Goal: Information Seeking & Learning: Learn about a topic

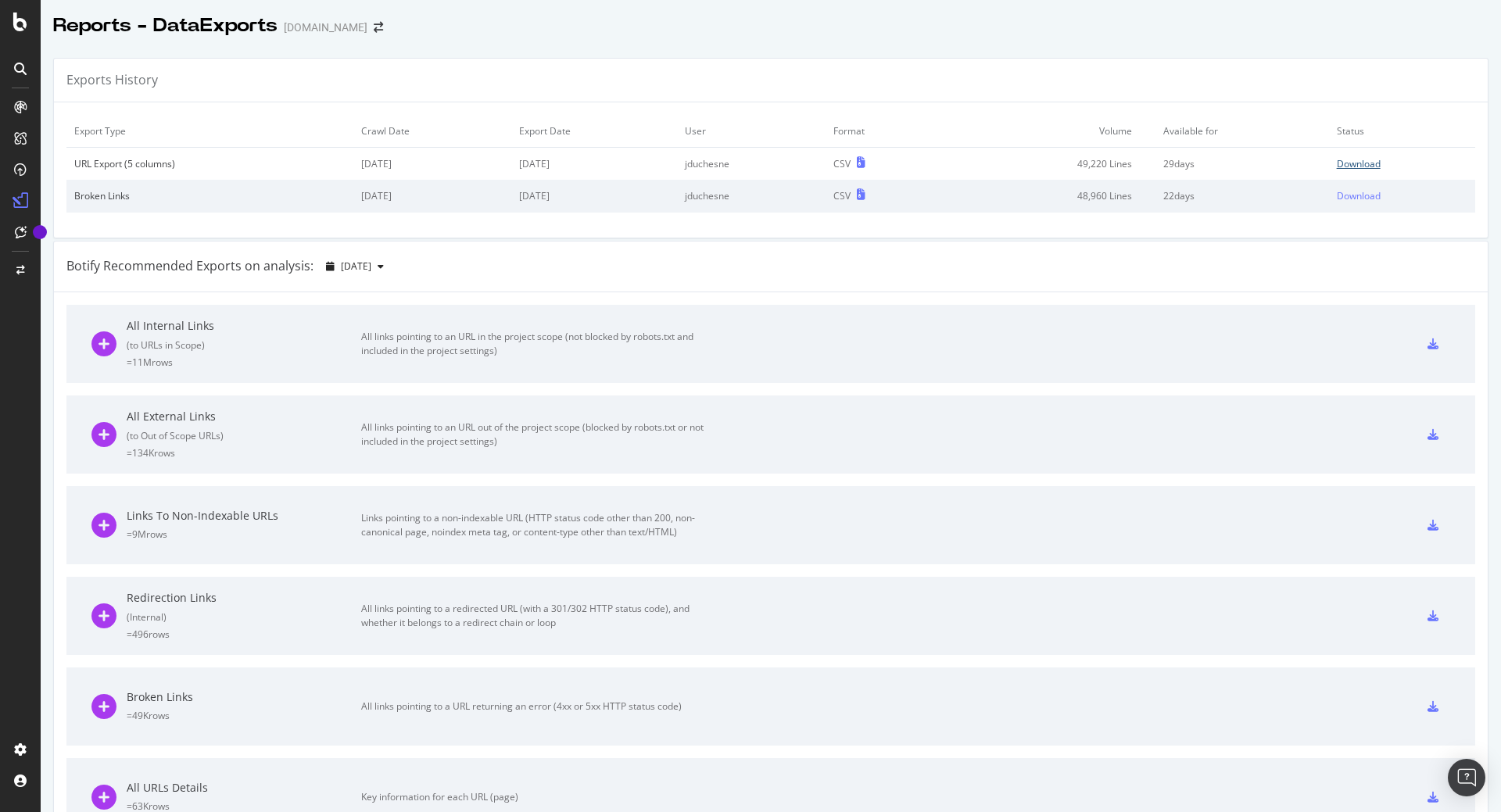
click at [1337, 160] on div "Download" at bounding box center [1359, 163] width 44 height 14
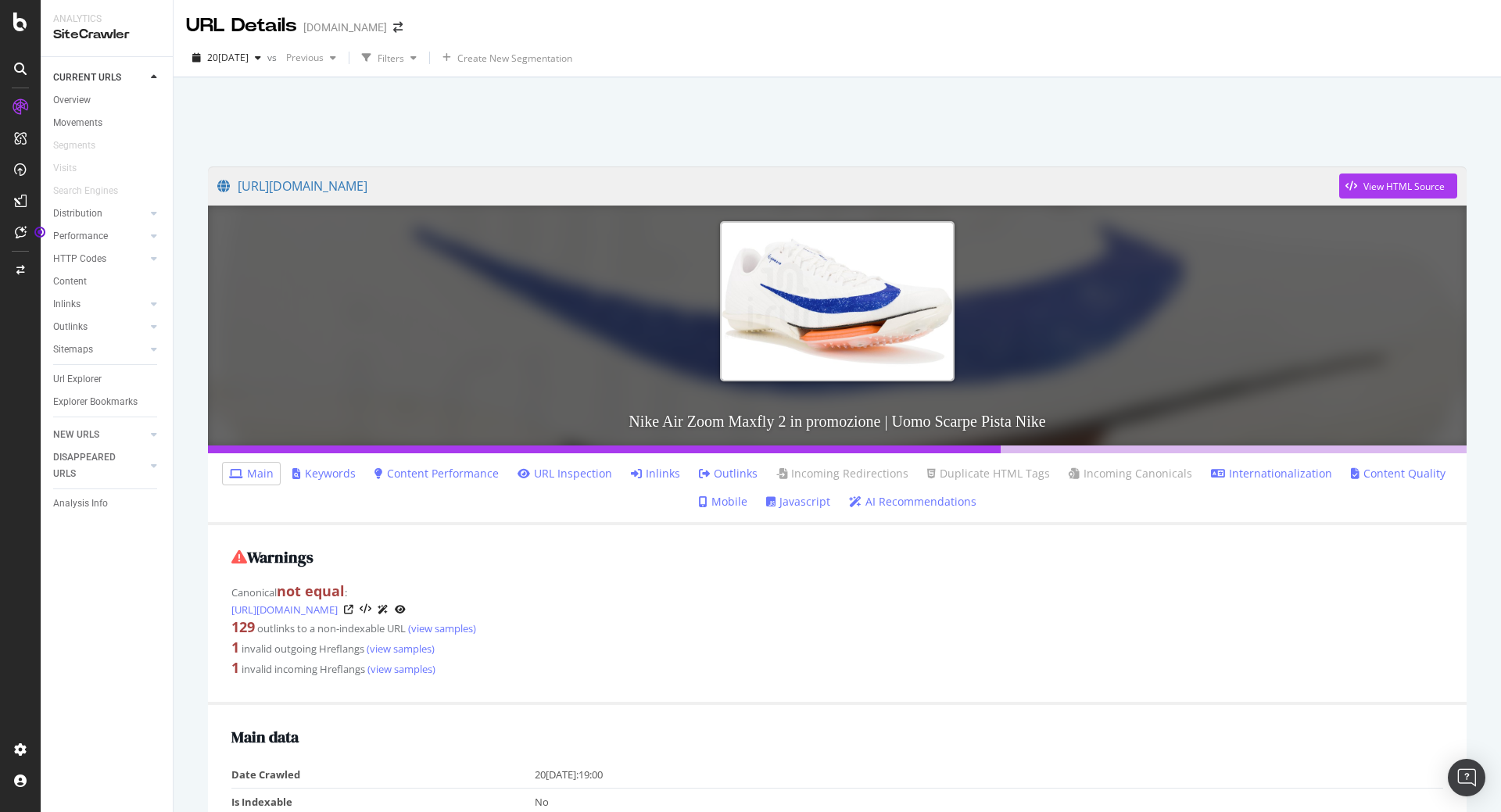
click at [662, 473] on link "Inlinks" at bounding box center [656, 474] width 50 height 16
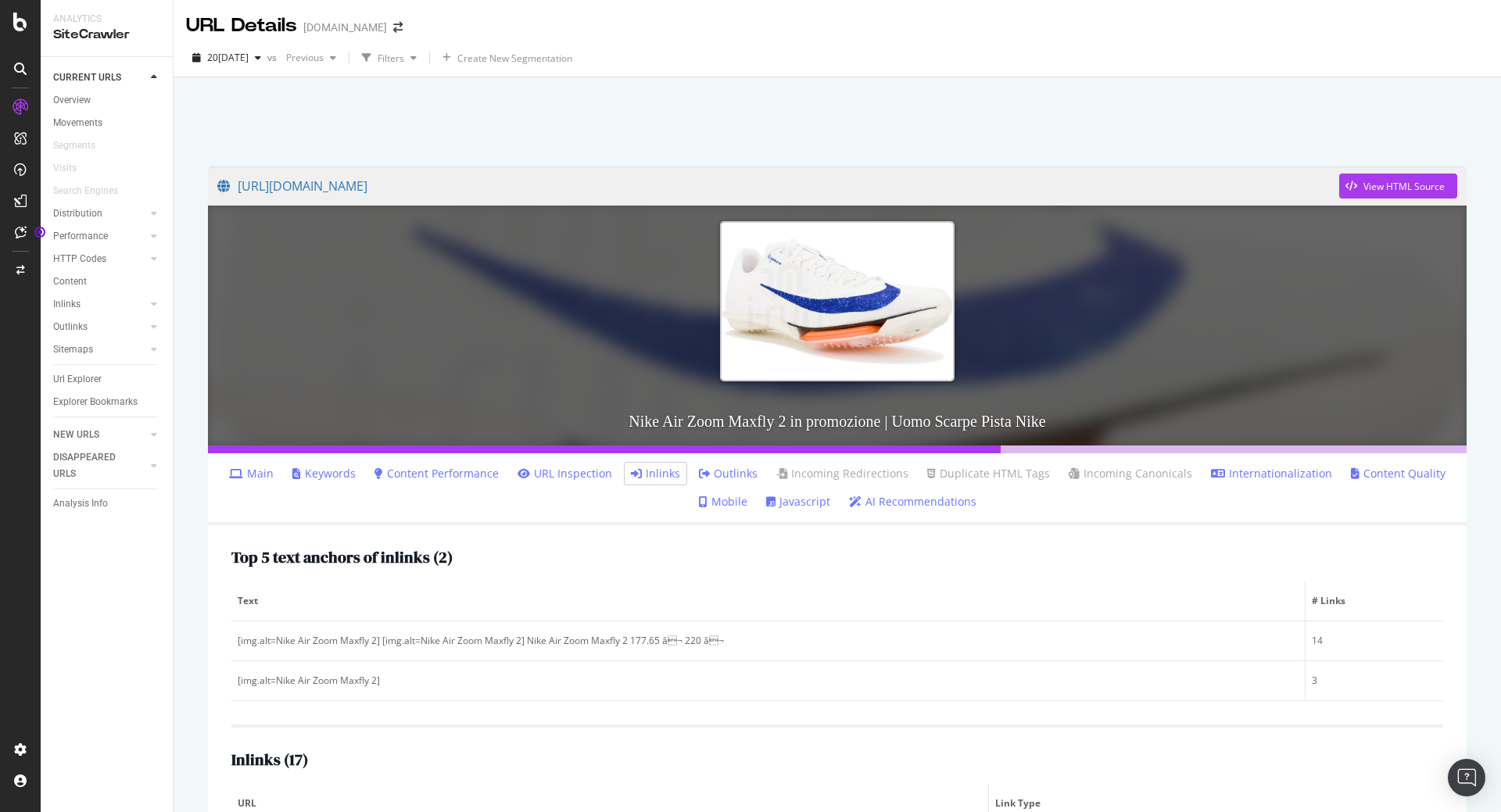
click at [738, 476] on link "Outlinks" at bounding box center [728, 474] width 58 height 16
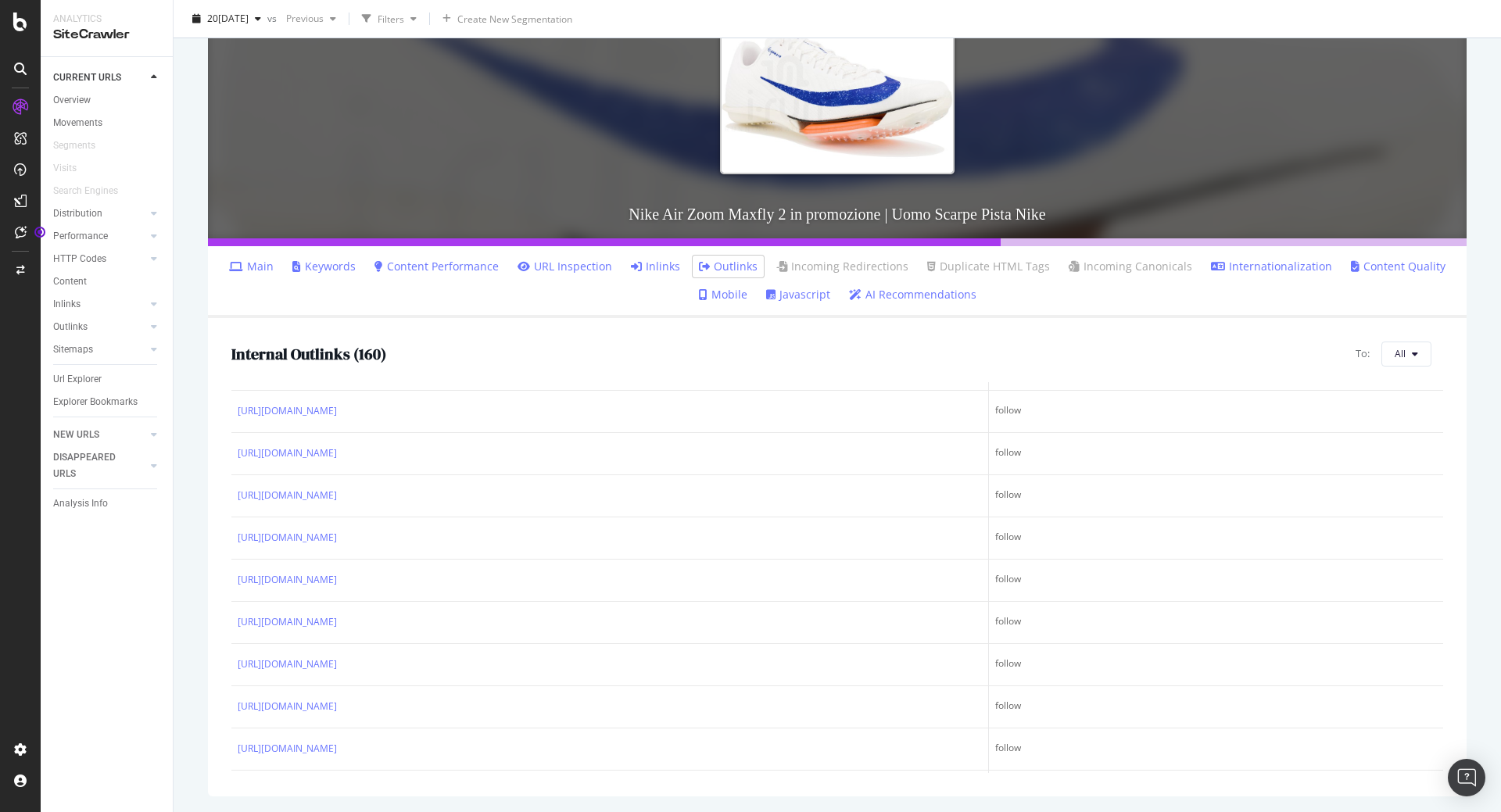
scroll to position [4527, 0]
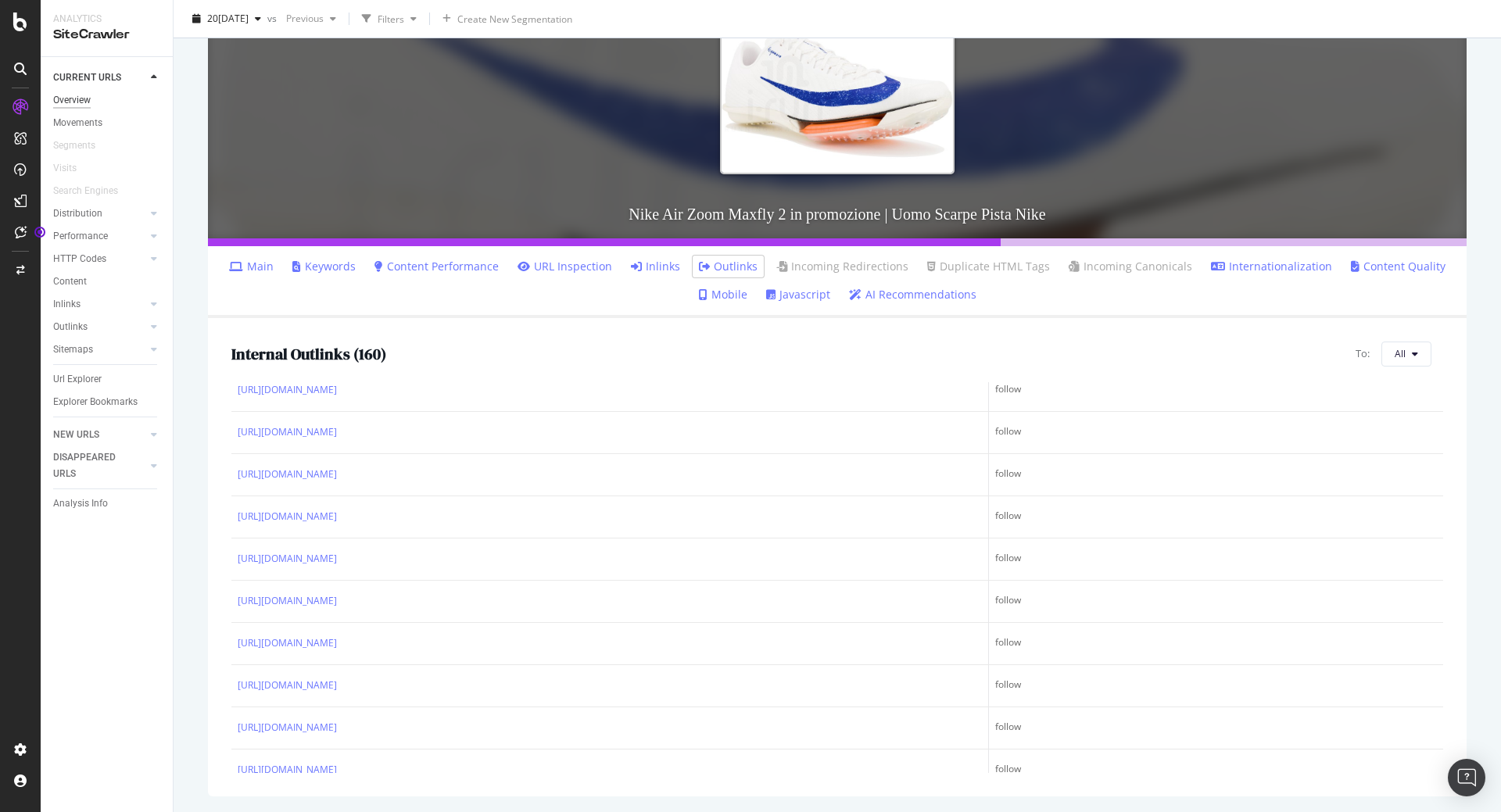
click at [88, 94] on div "Overview" at bounding box center [71, 100] width 38 height 17
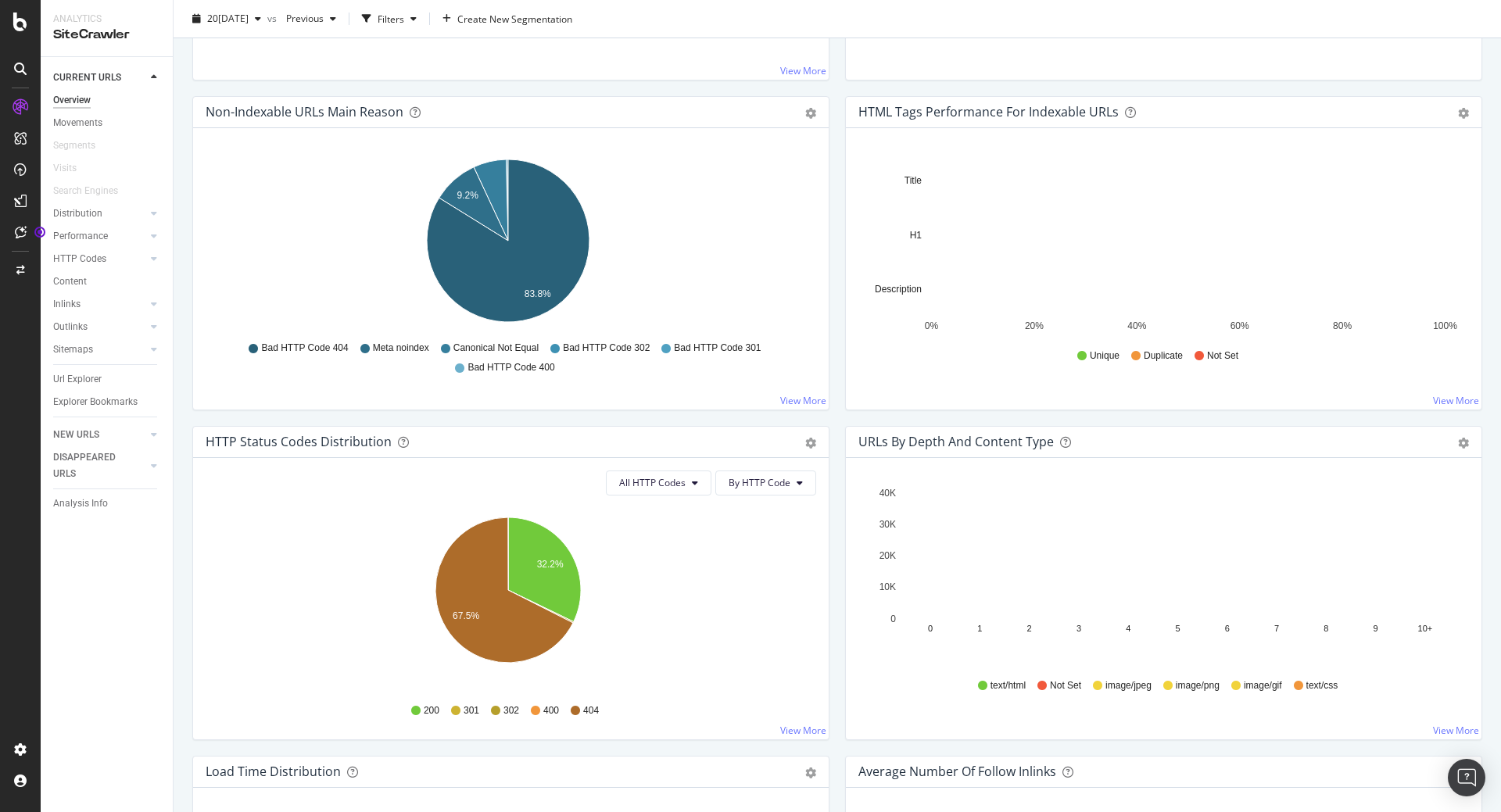
scroll to position [469, 0]
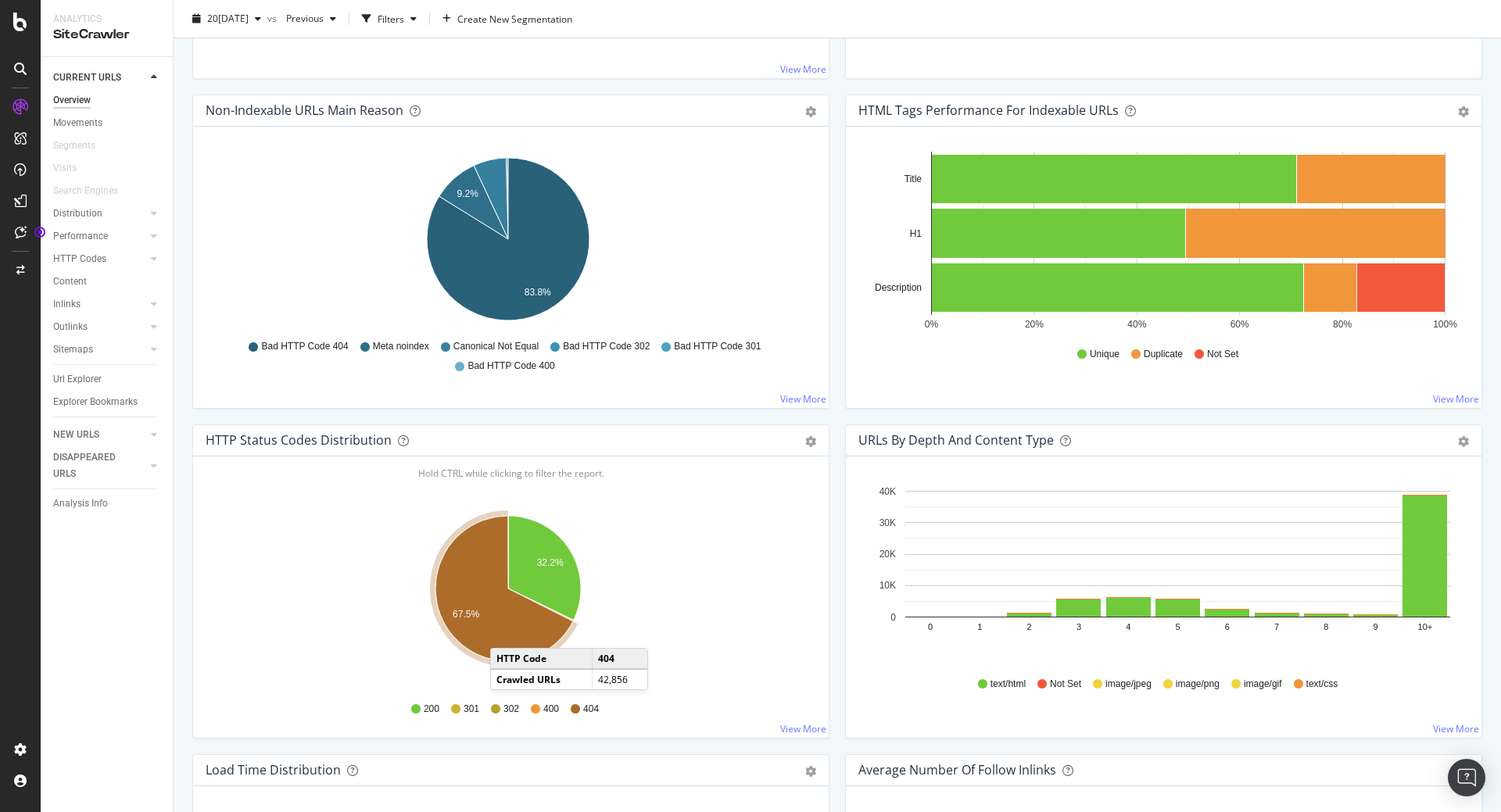
click at [506, 633] on icon "A chart." at bounding box center [504, 589] width 138 height 146
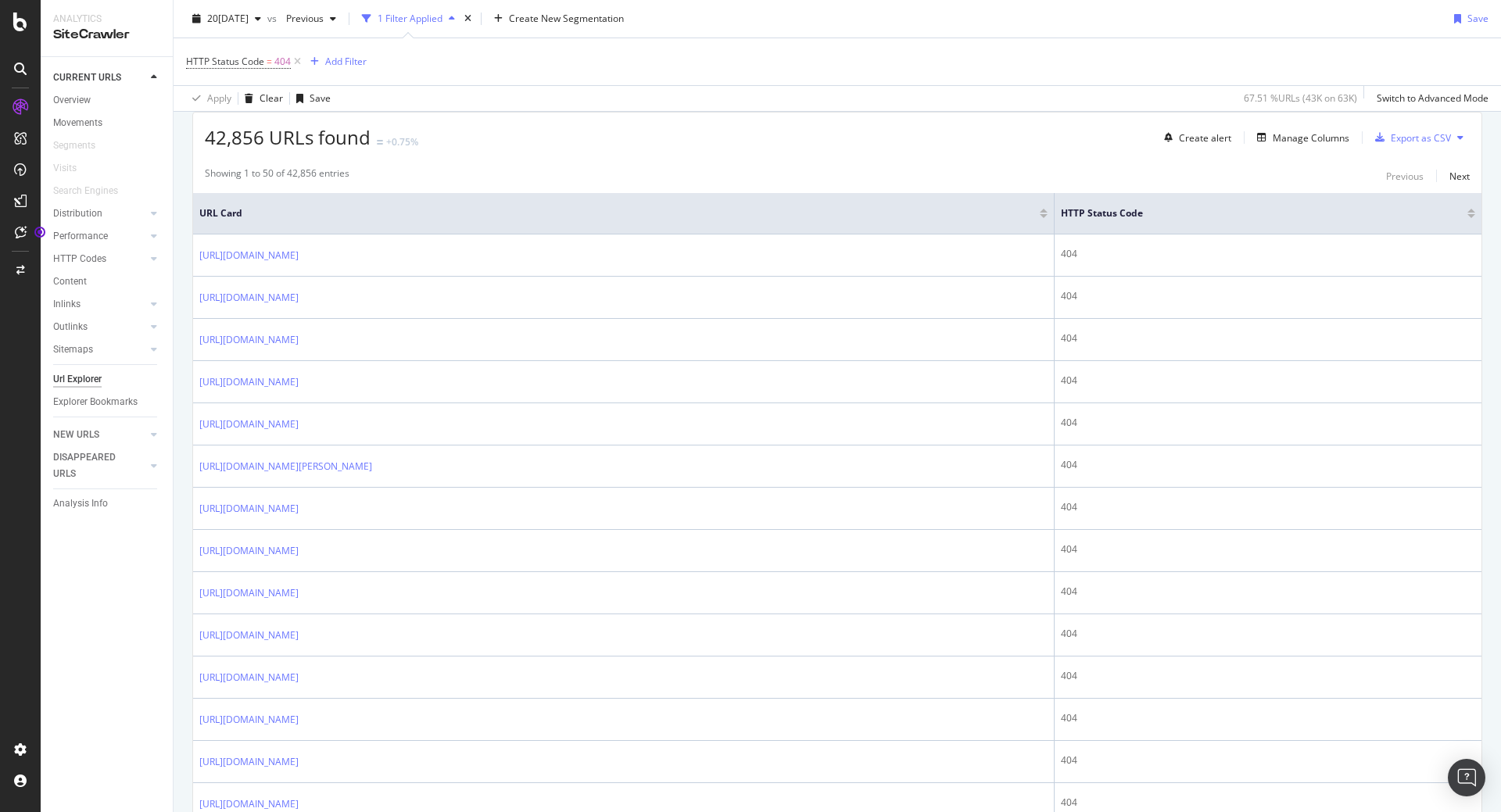
scroll to position [282, 0]
click at [1300, 134] on div "Manage Columns" at bounding box center [1311, 135] width 77 height 14
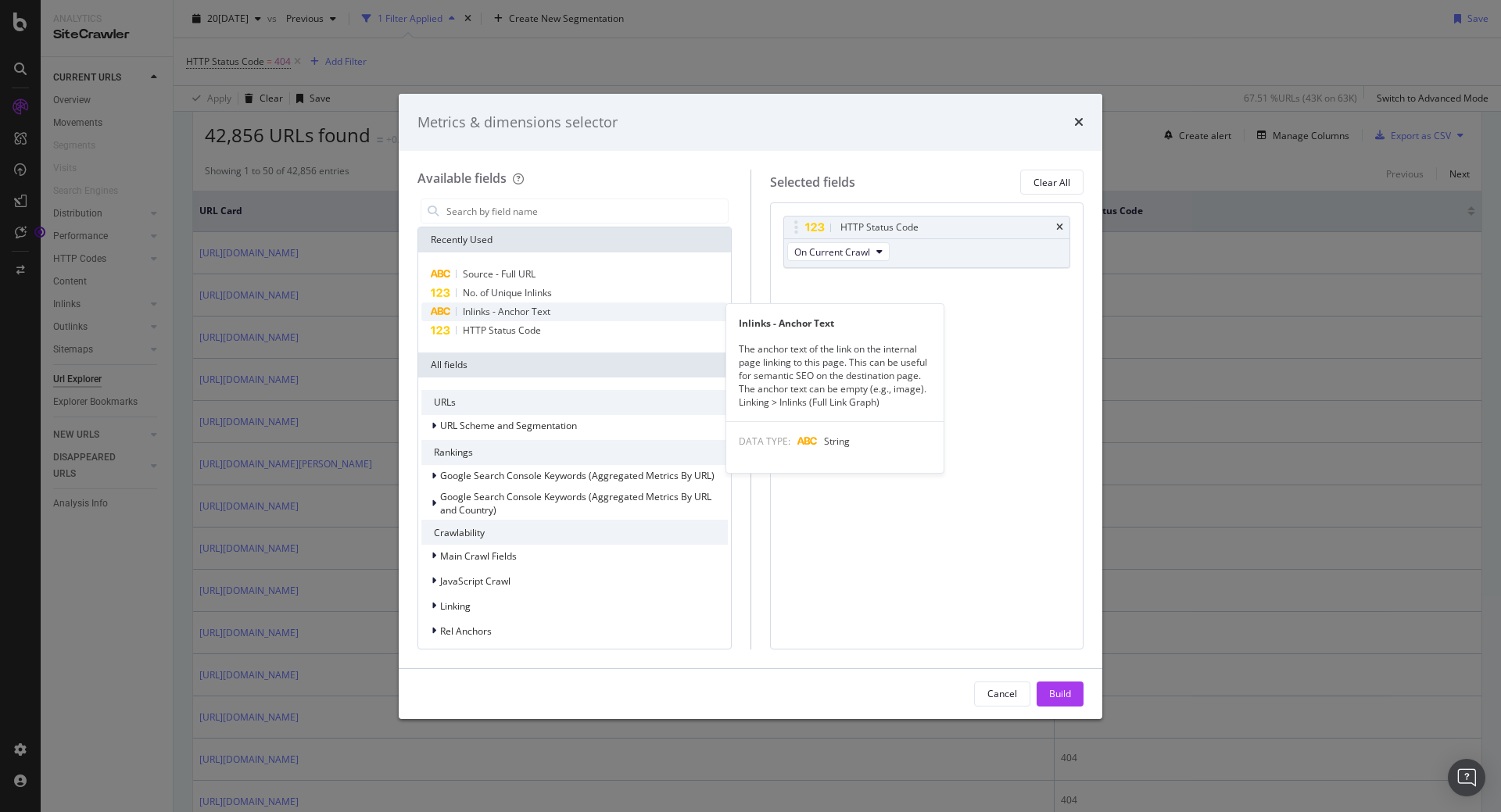
click at [574, 314] on div "Inlinks - Anchor Text" at bounding box center [574, 311] width 306 height 18
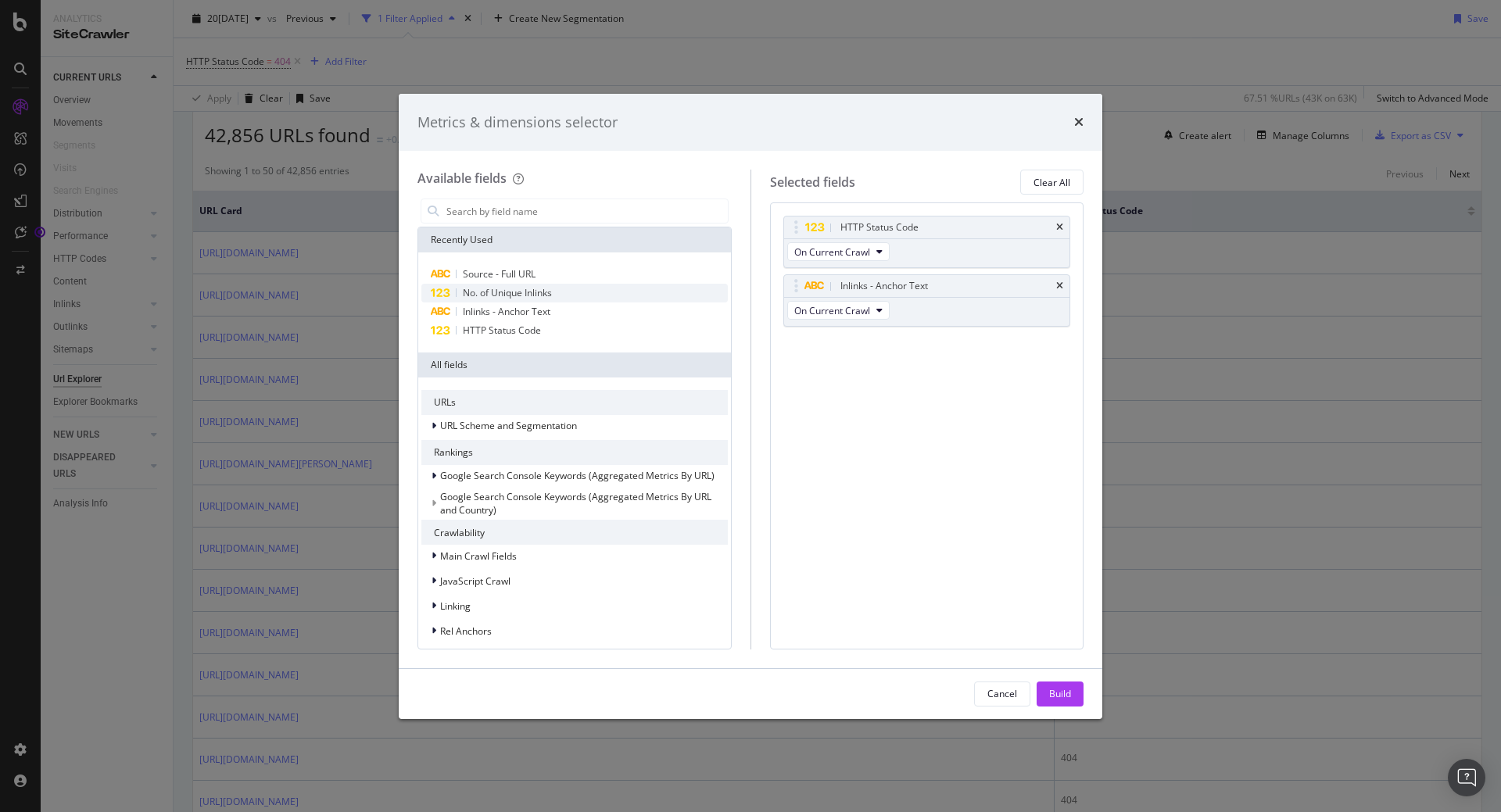
click at [562, 289] on div "No. of Unique Inlinks" at bounding box center [574, 293] width 306 height 18
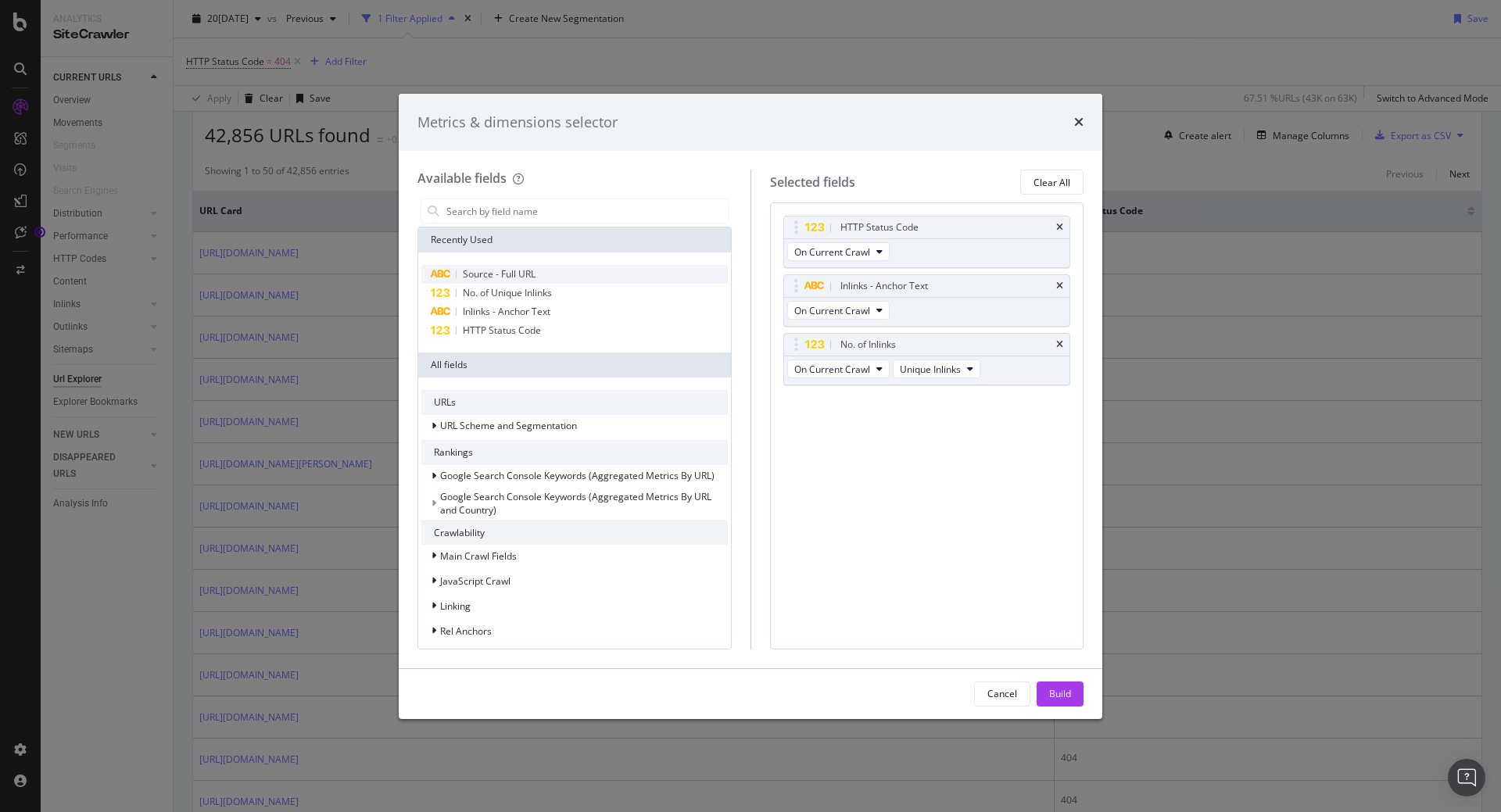
click at [556, 275] on div "Source - Full URL" at bounding box center [574, 274] width 306 height 18
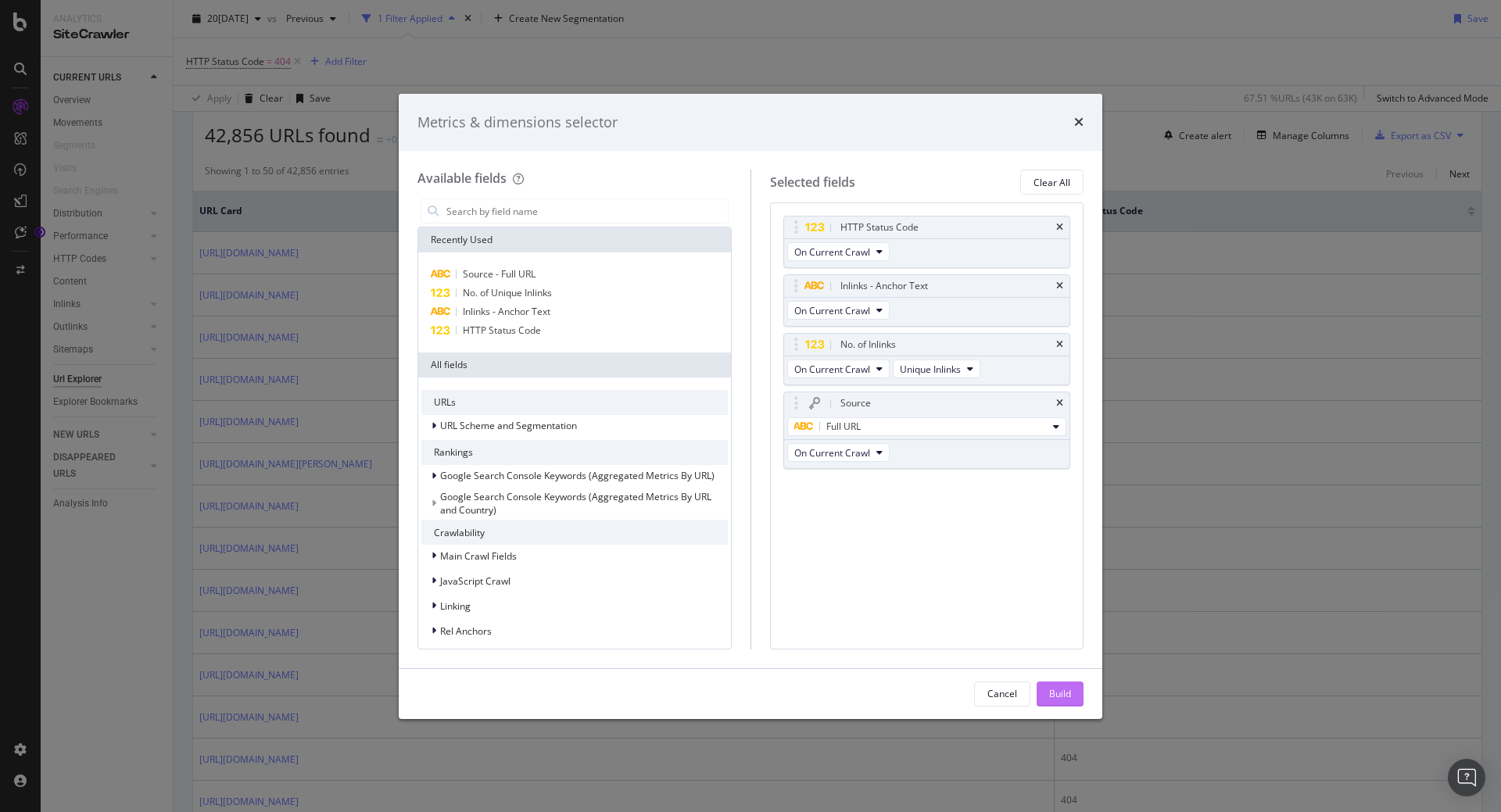
click at [1066, 694] on div "Build" at bounding box center [1059, 694] width 22 height 14
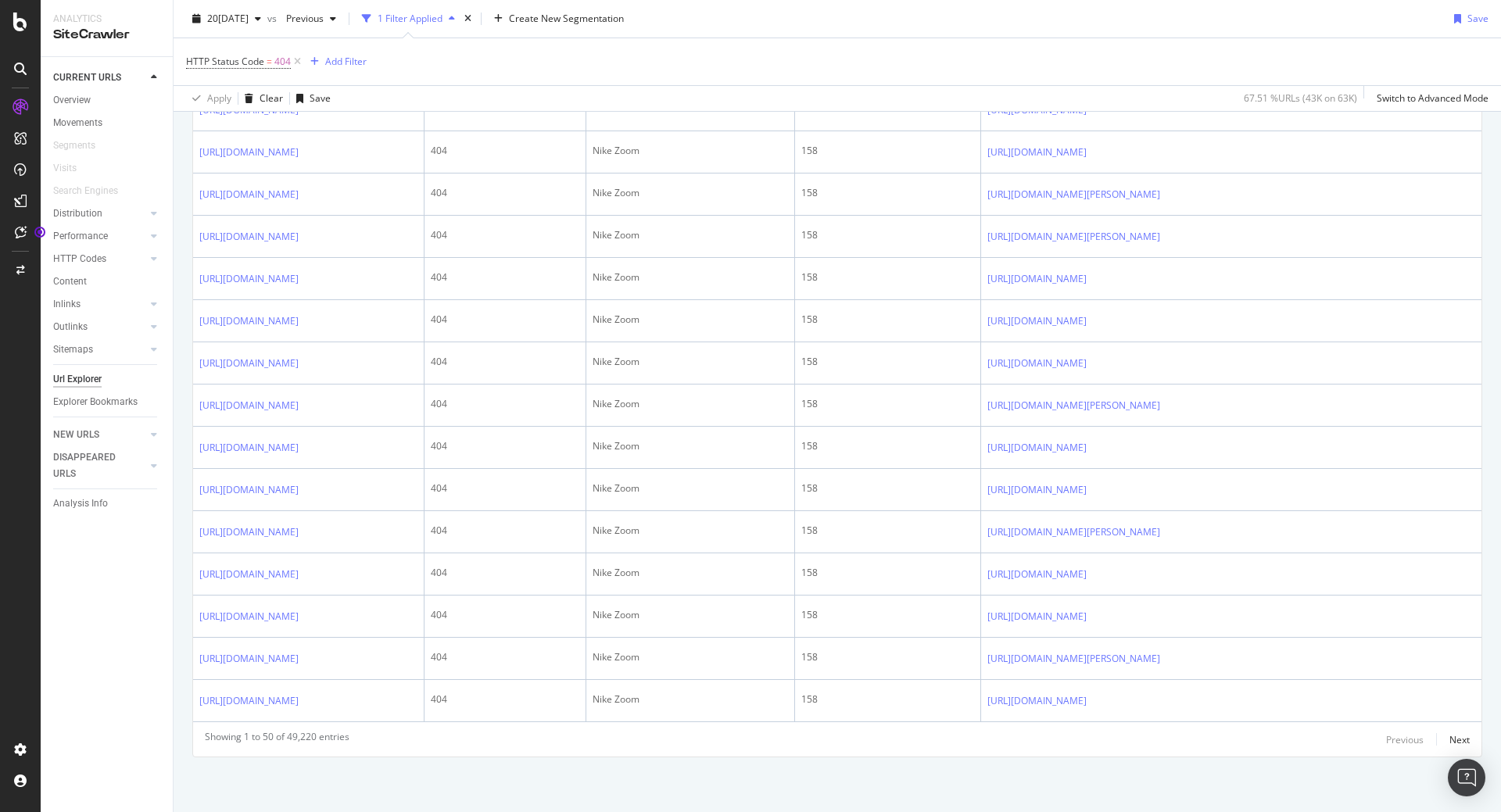
scroll to position [2630, 0]
click at [1450, 742] on div "Next" at bounding box center [1459, 740] width 20 height 14
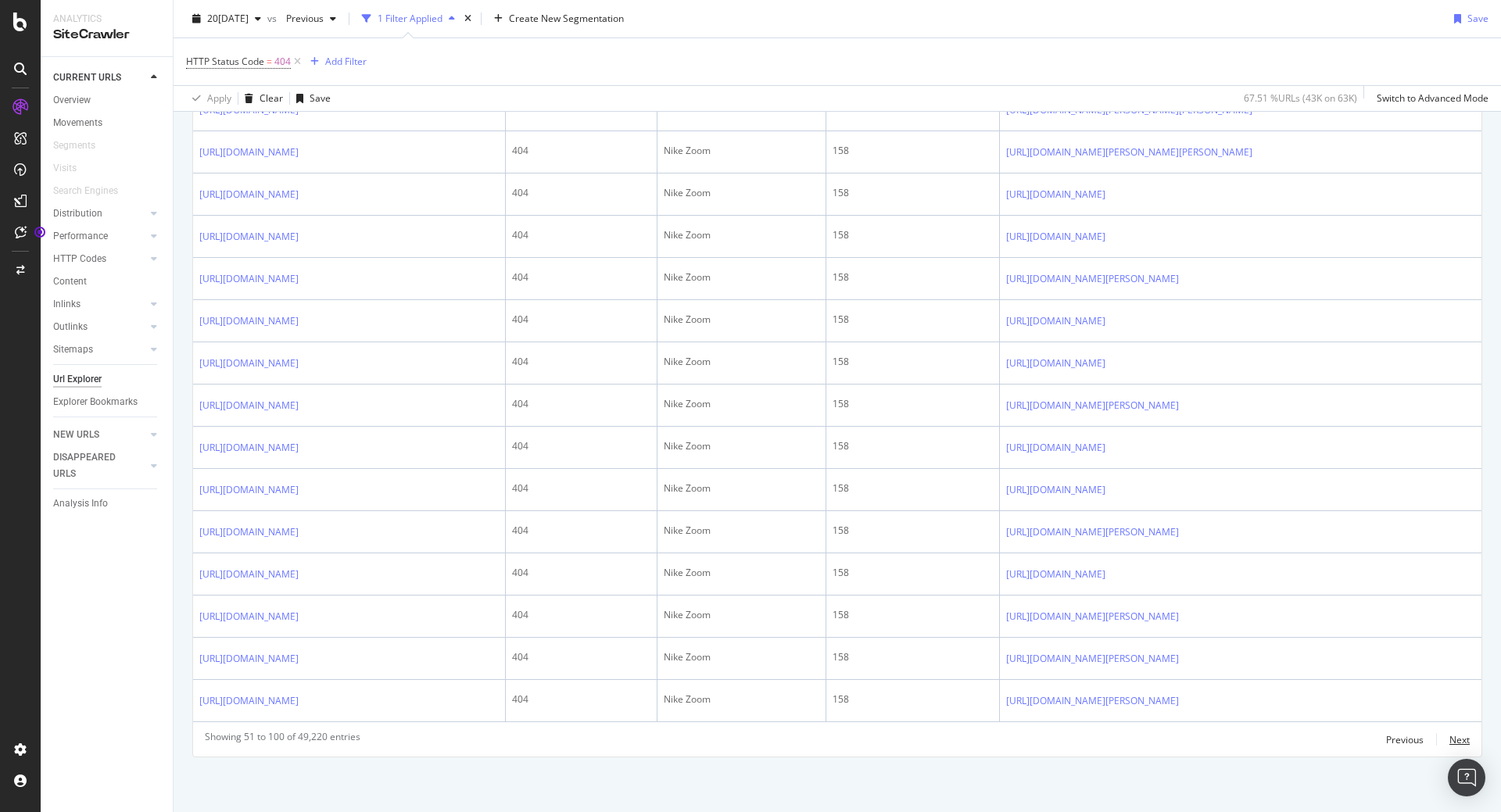
scroll to position [2333, 0]
click at [1451, 740] on div "Next" at bounding box center [1459, 740] width 20 height 14
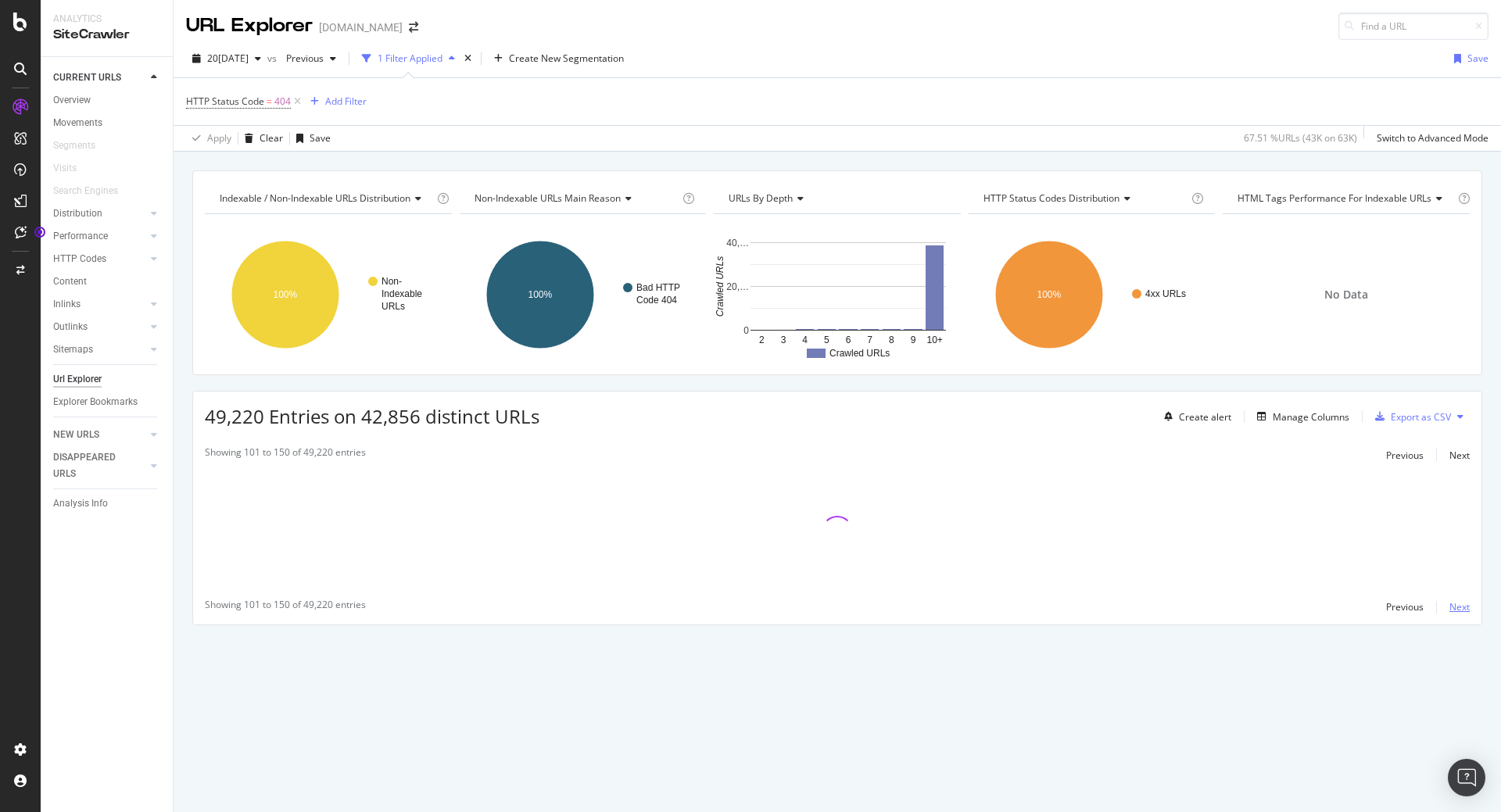
scroll to position [0, 0]
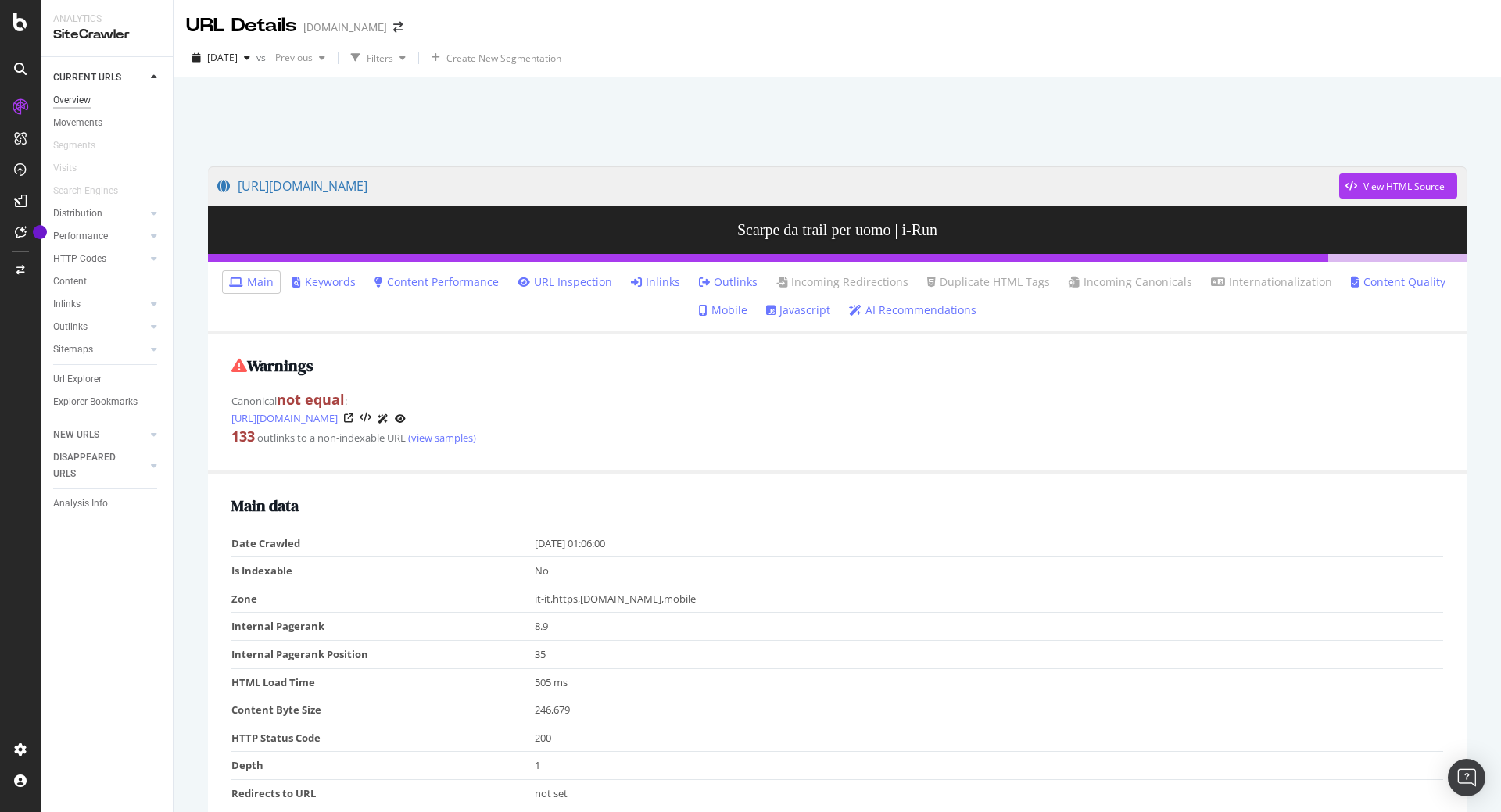
click at [80, 102] on div "Overview" at bounding box center [71, 100] width 38 height 17
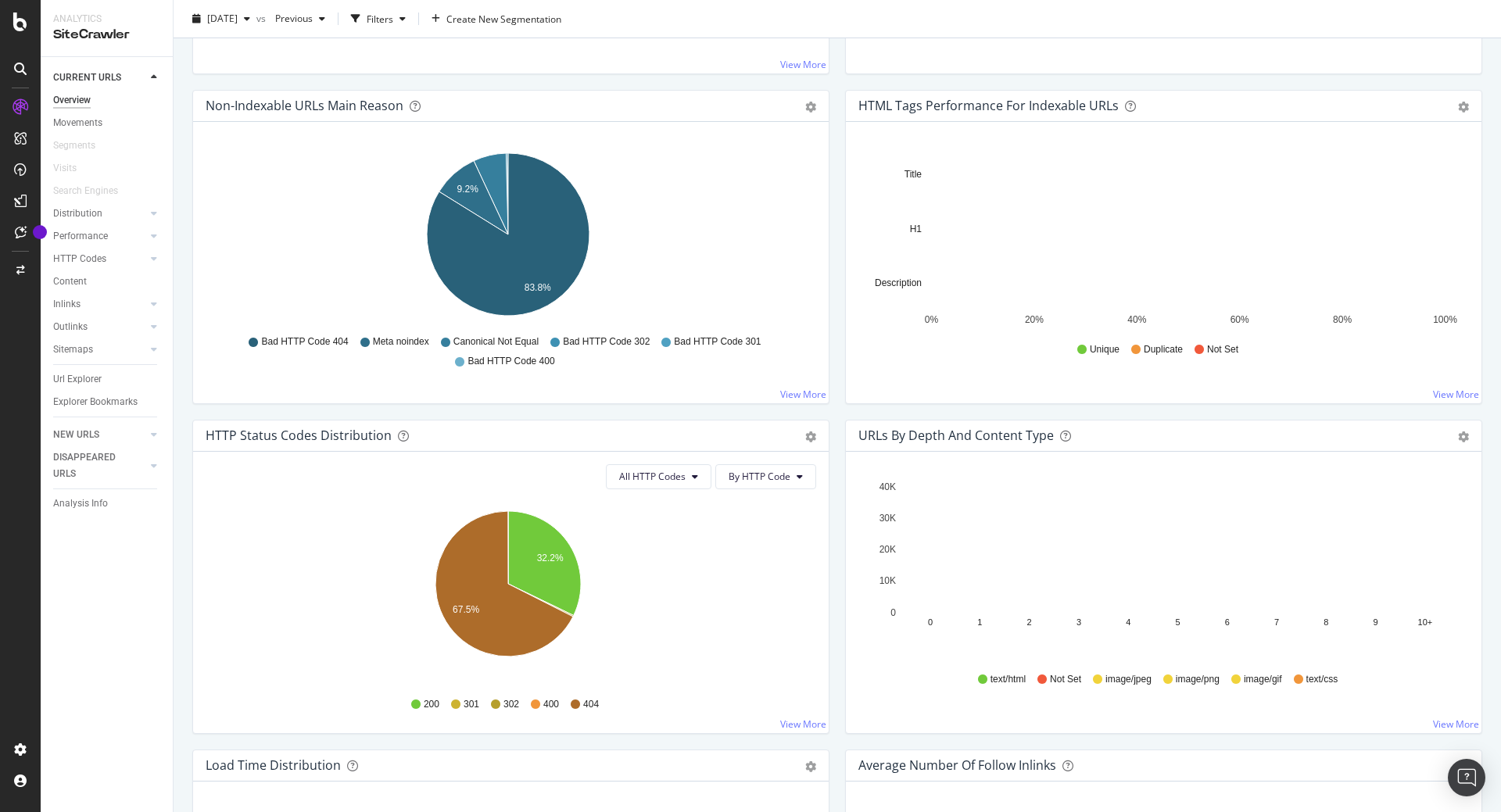
scroll to position [750, 0]
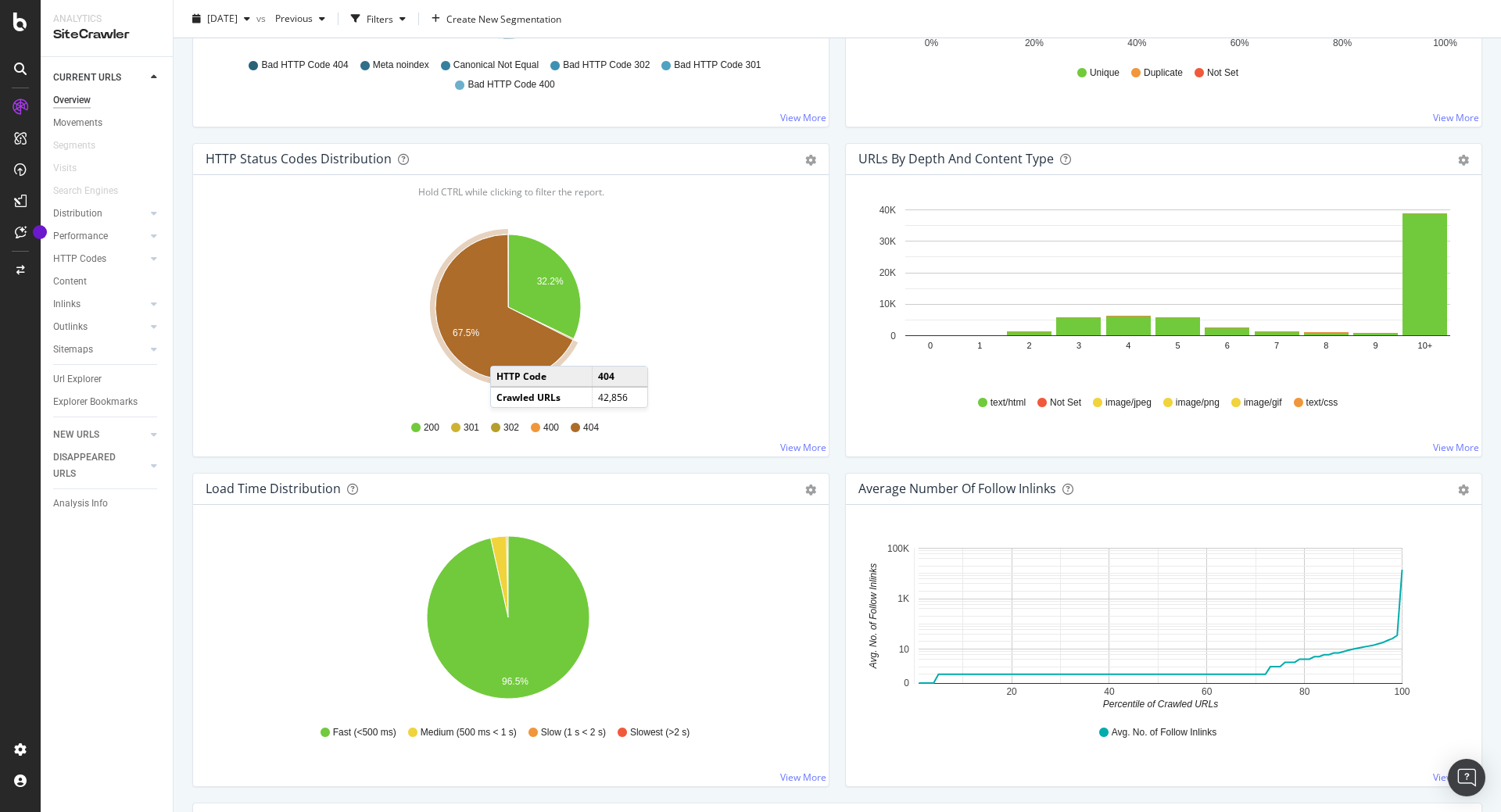
click at [506, 350] on icon "A chart." at bounding box center [504, 307] width 138 height 146
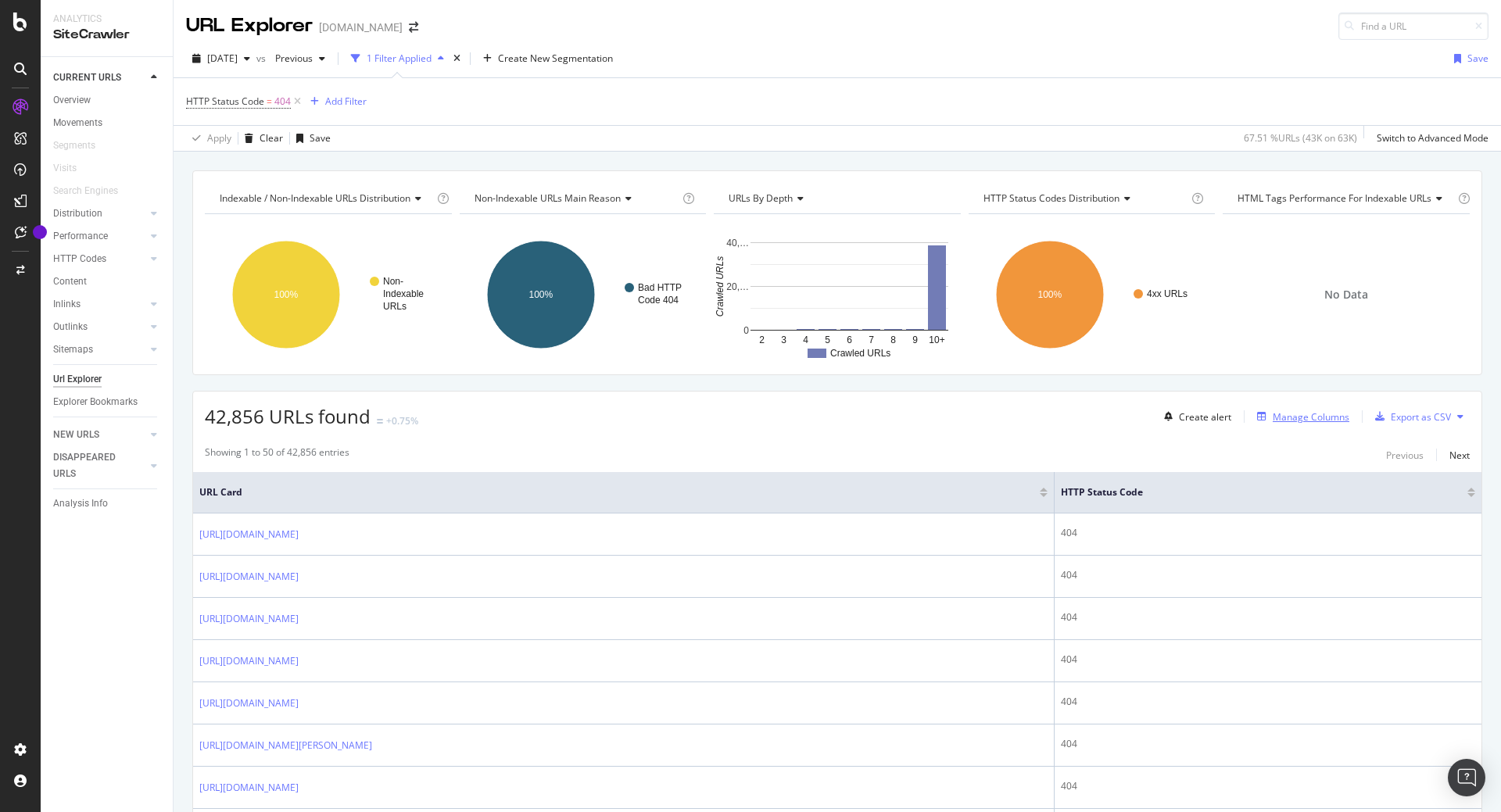
click at [1286, 418] on div "Manage Columns" at bounding box center [1311, 417] width 77 height 14
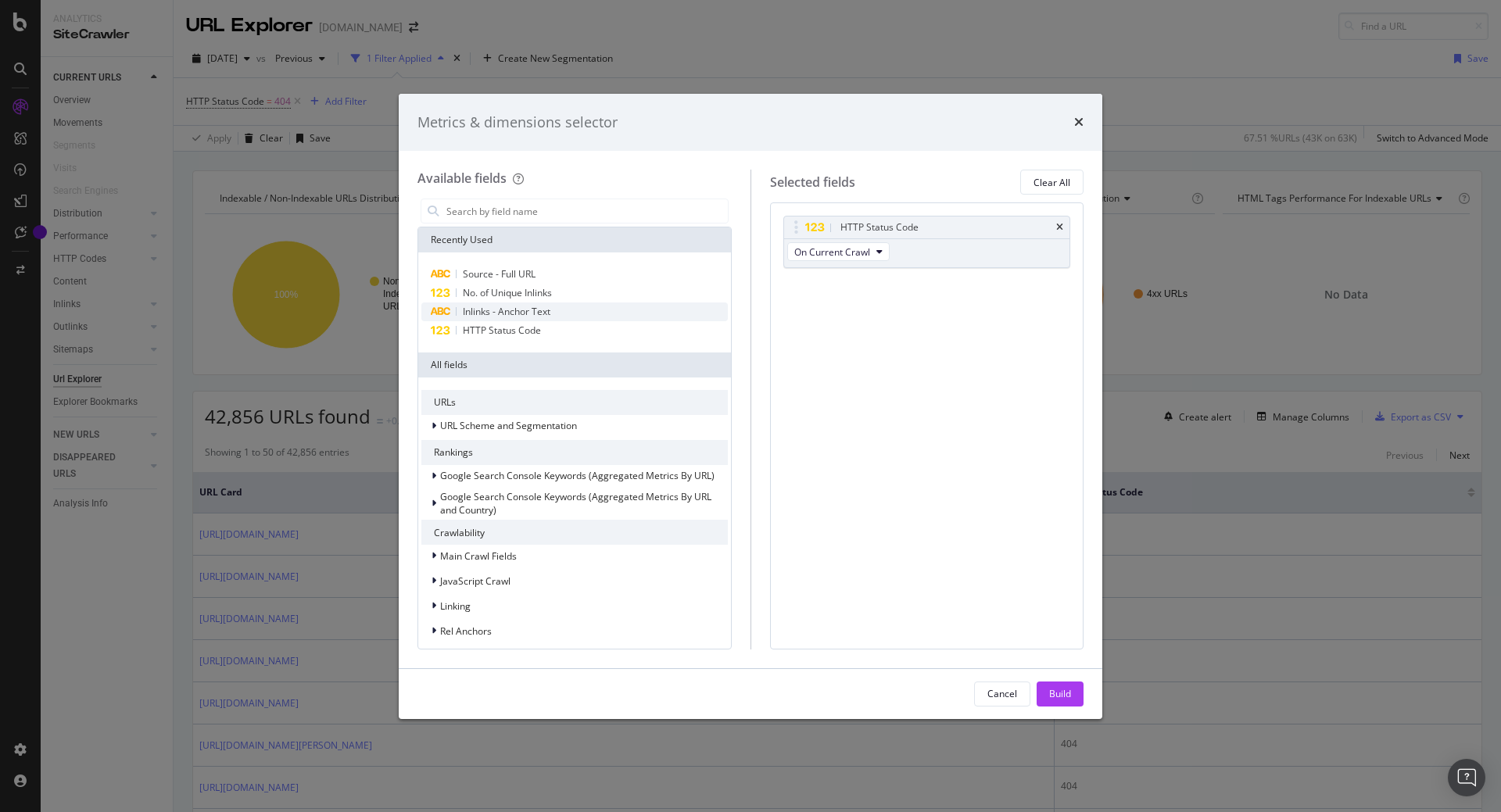
click at [571, 310] on div "Inlinks - Anchor Text" at bounding box center [574, 311] width 306 height 18
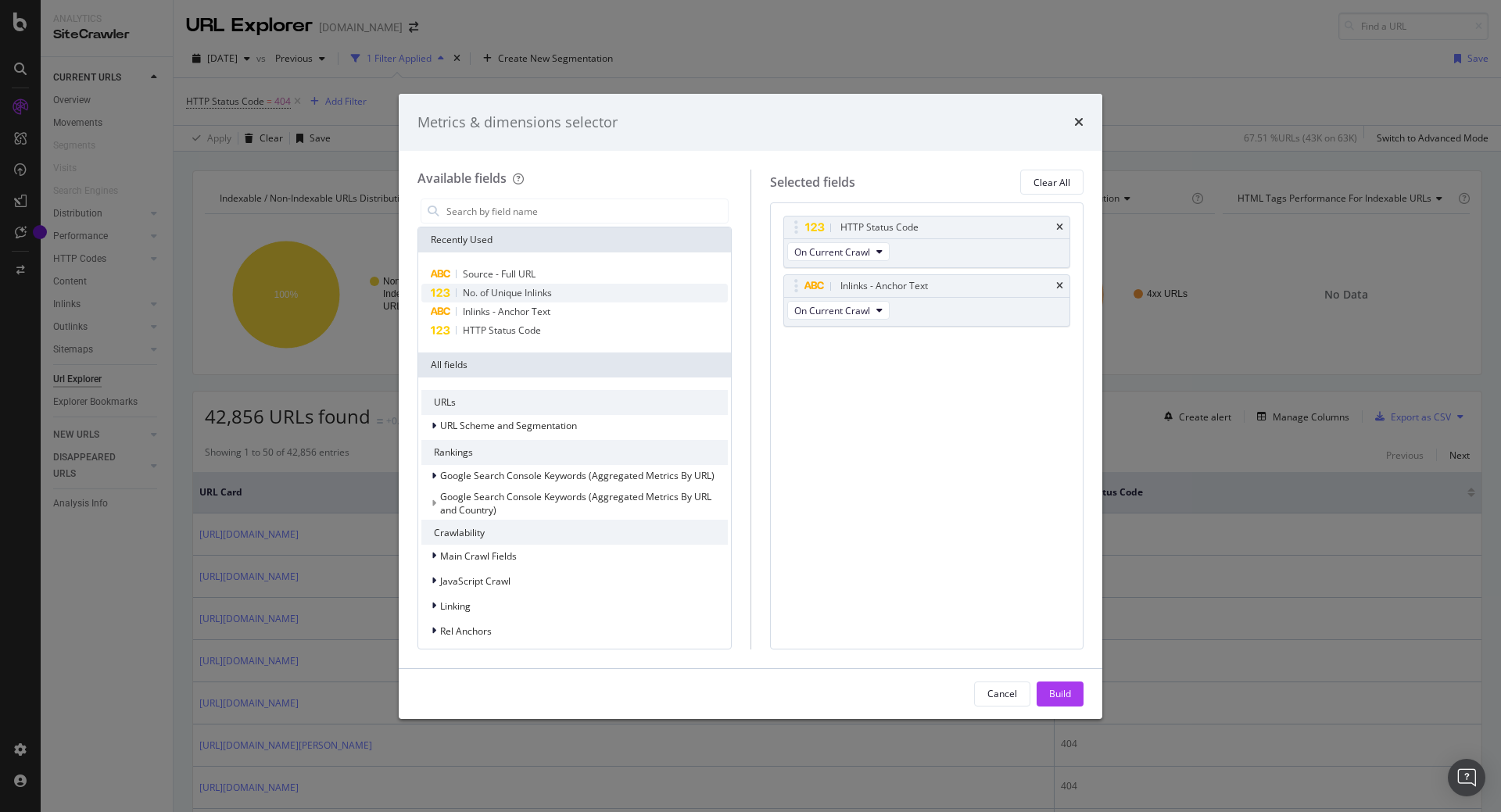
click at [563, 287] on div "No. of Unique Inlinks" at bounding box center [574, 293] width 306 height 18
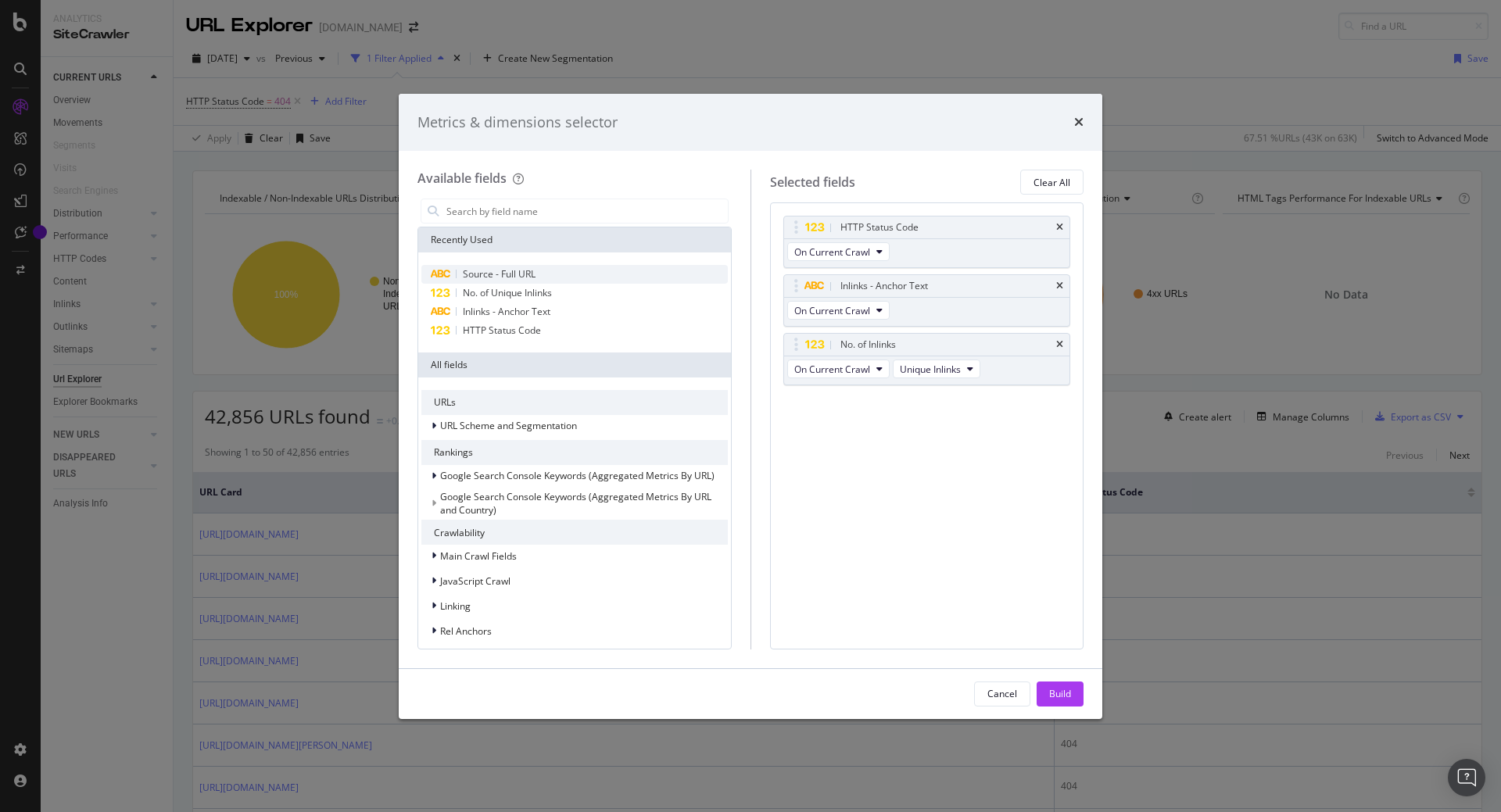
click at [559, 265] on div "Source - Full URL" at bounding box center [574, 274] width 306 height 18
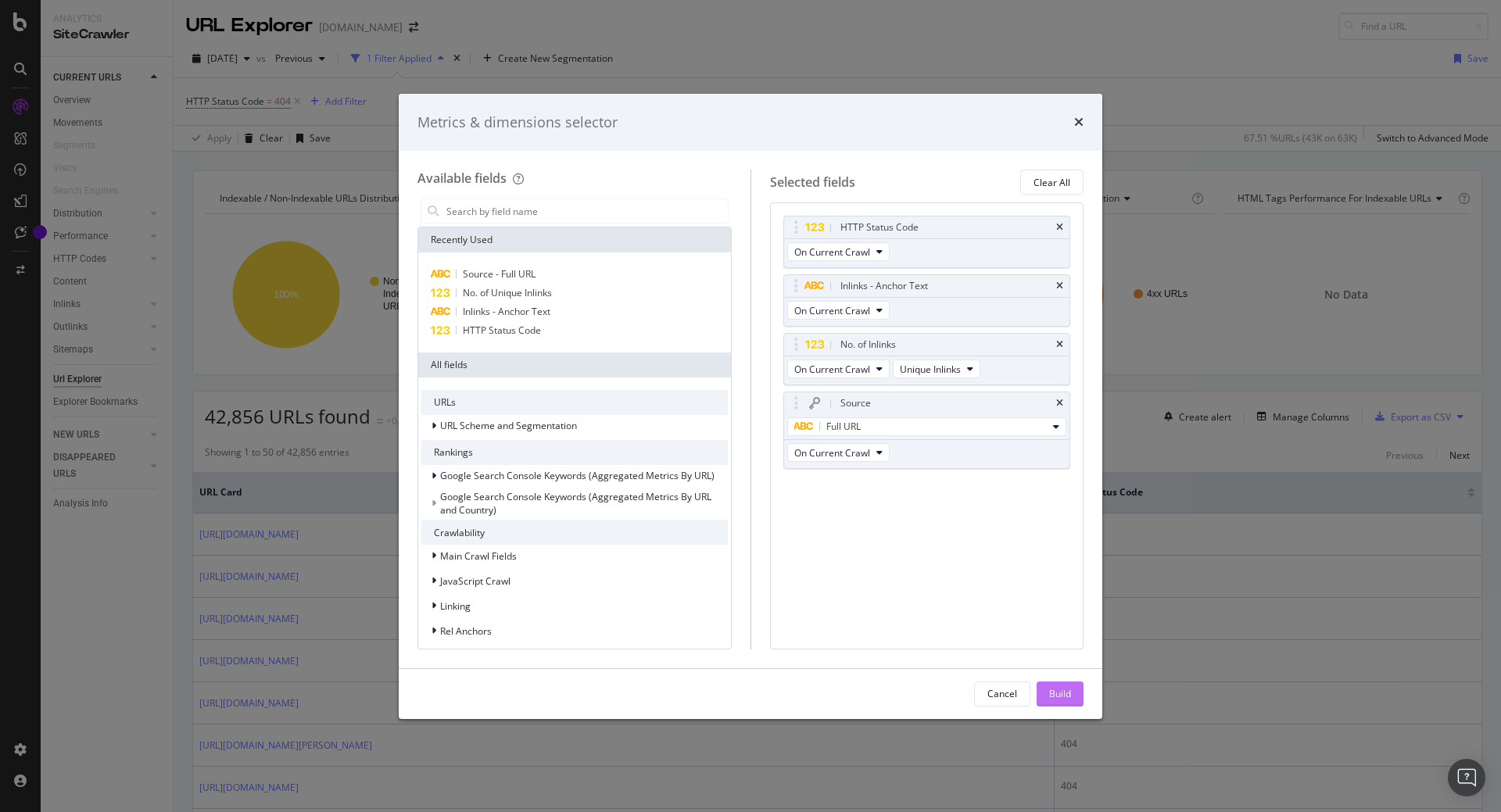
click at [1063, 697] on div "Build" at bounding box center [1059, 694] width 22 height 14
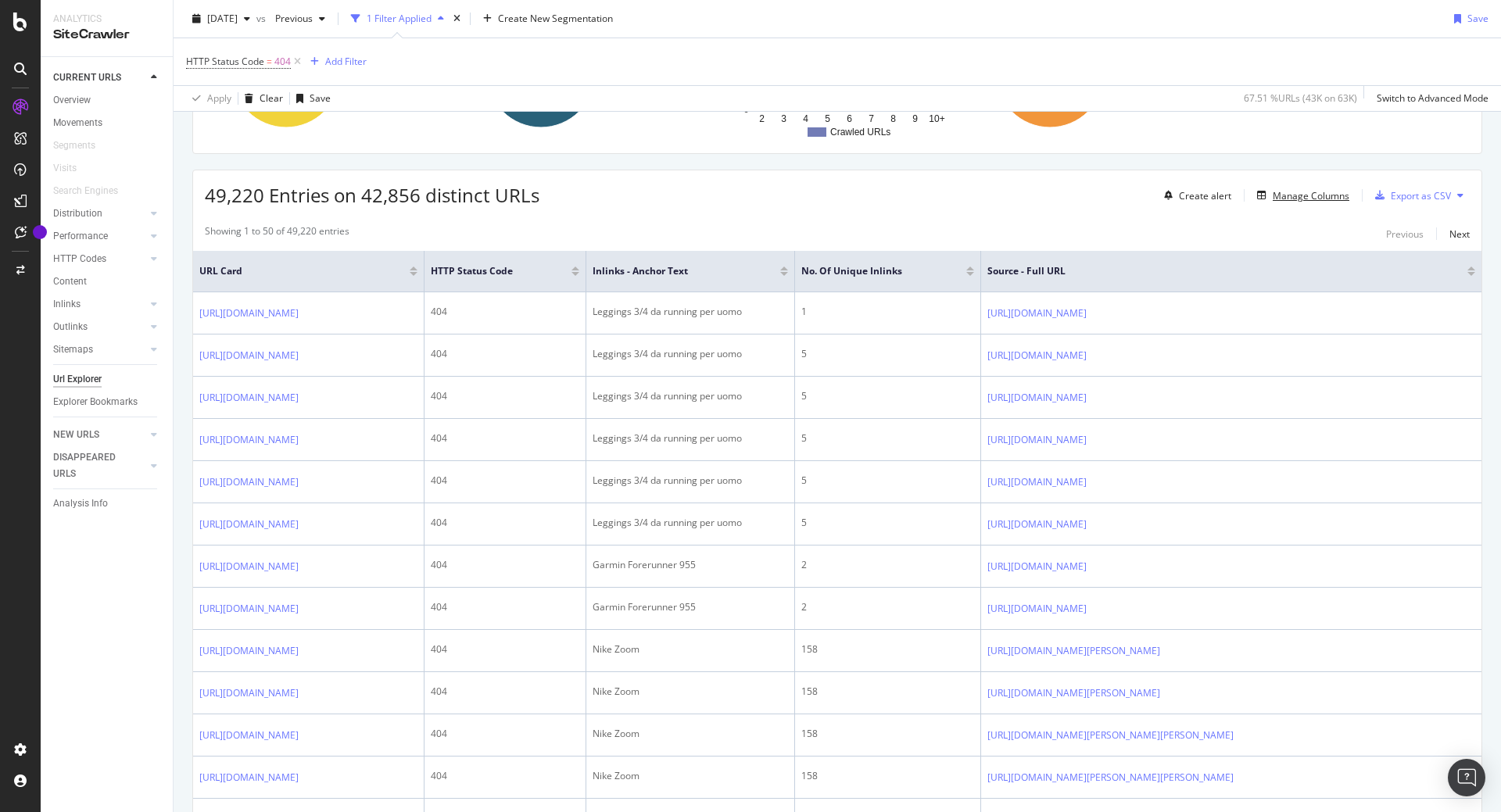
scroll to position [282, 0]
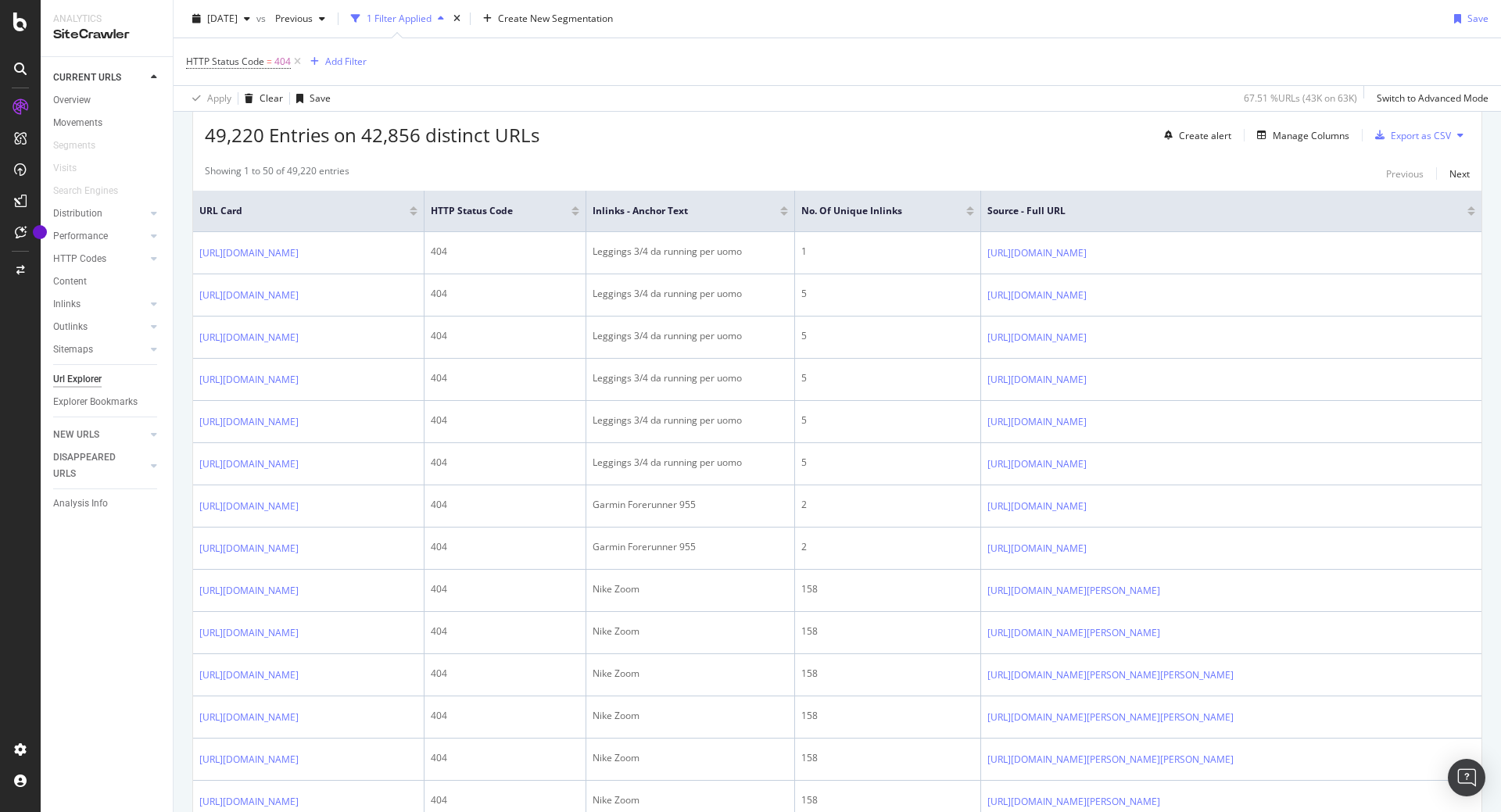
click at [975, 214] on div at bounding box center [971, 214] width 8 height 4
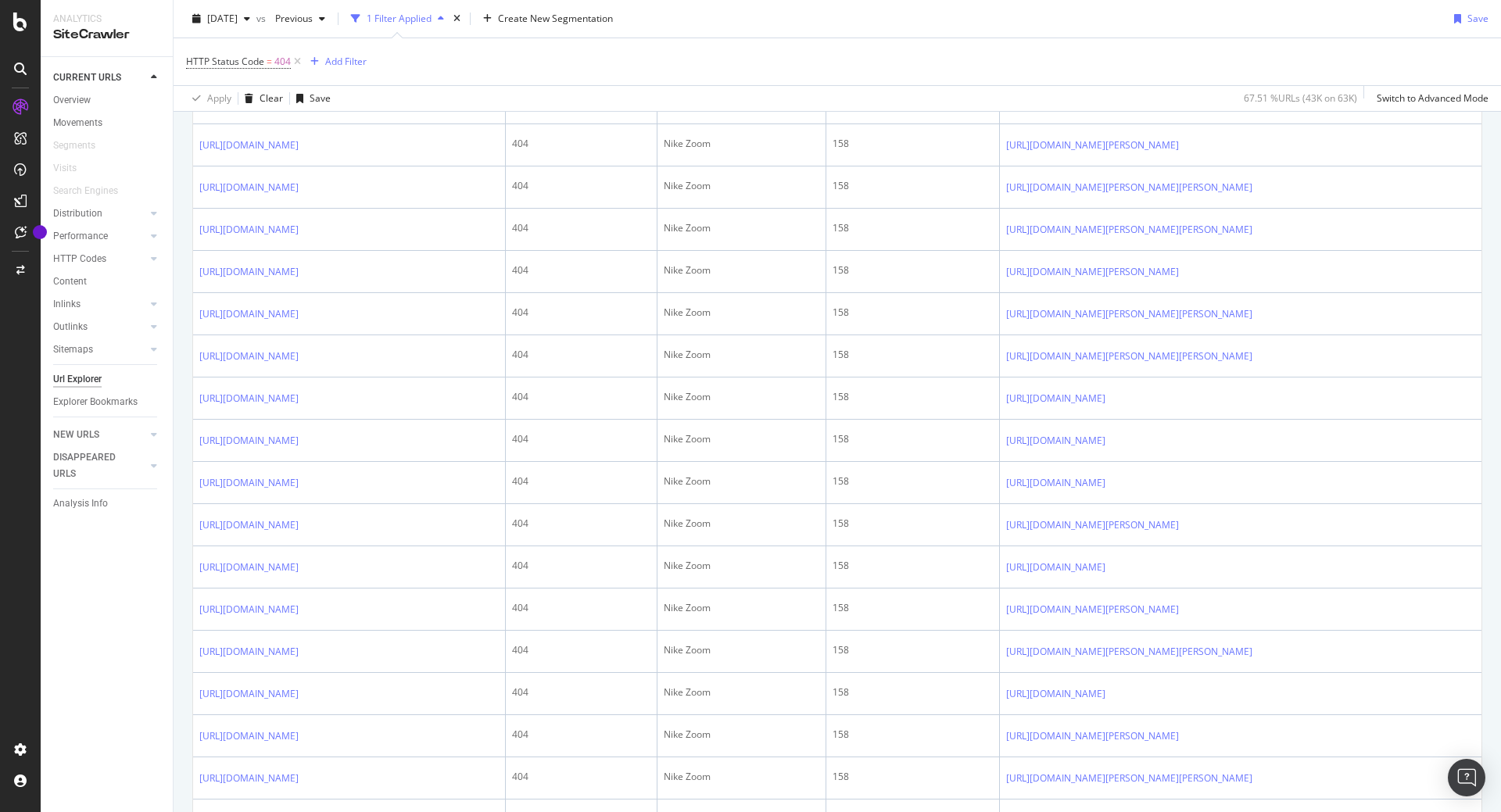
scroll to position [2378, 0]
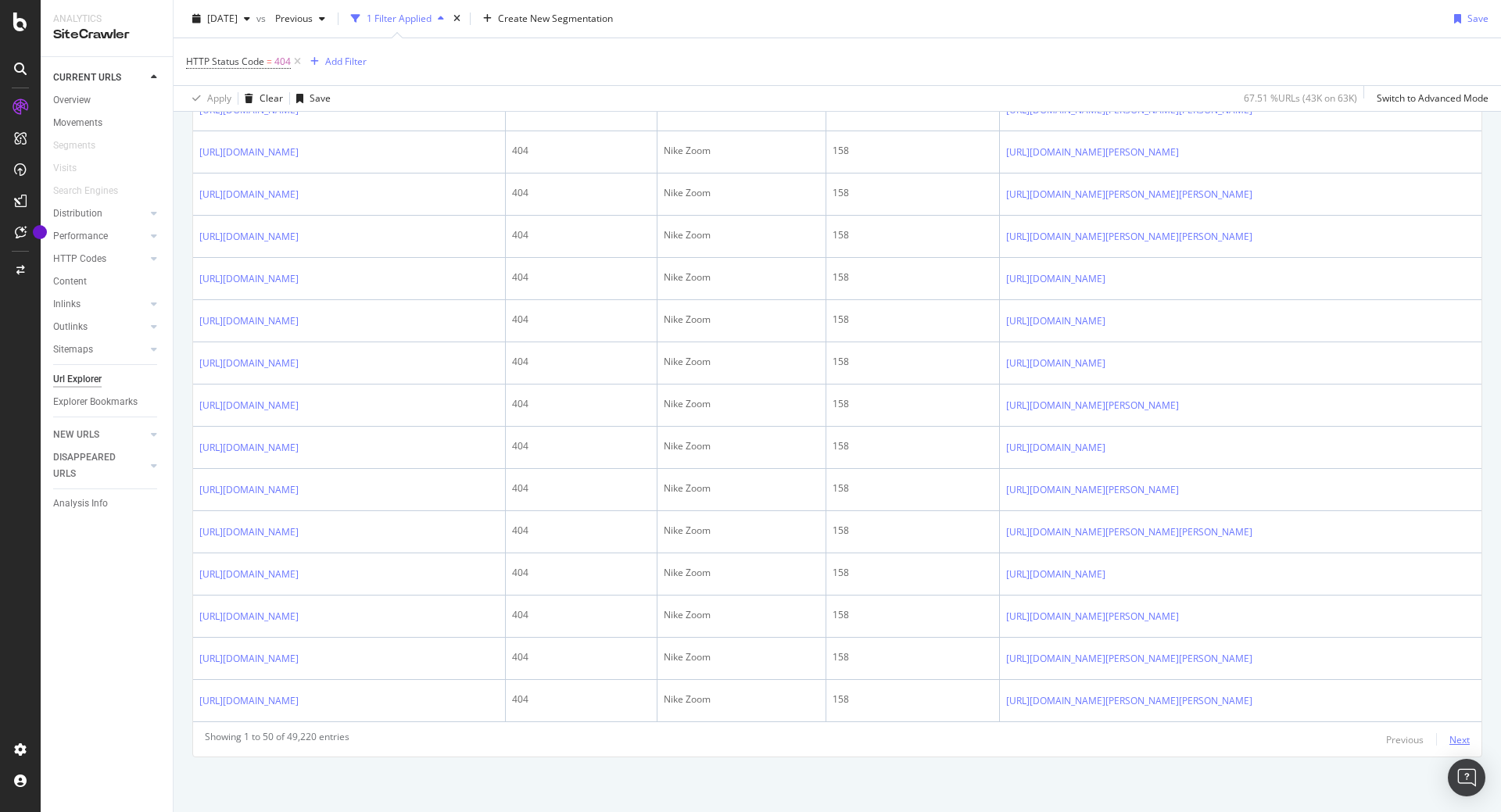
click at [1452, 736] on div "Next" at bounding box center [1459, 740] width 20 height 14
click at [1451, 745] on div "Next" at bounding box center [1459, 740] width 20 height 14
click at [1455, 740] on div "Next" at bounding box center [1459, 740] width 20 height 14
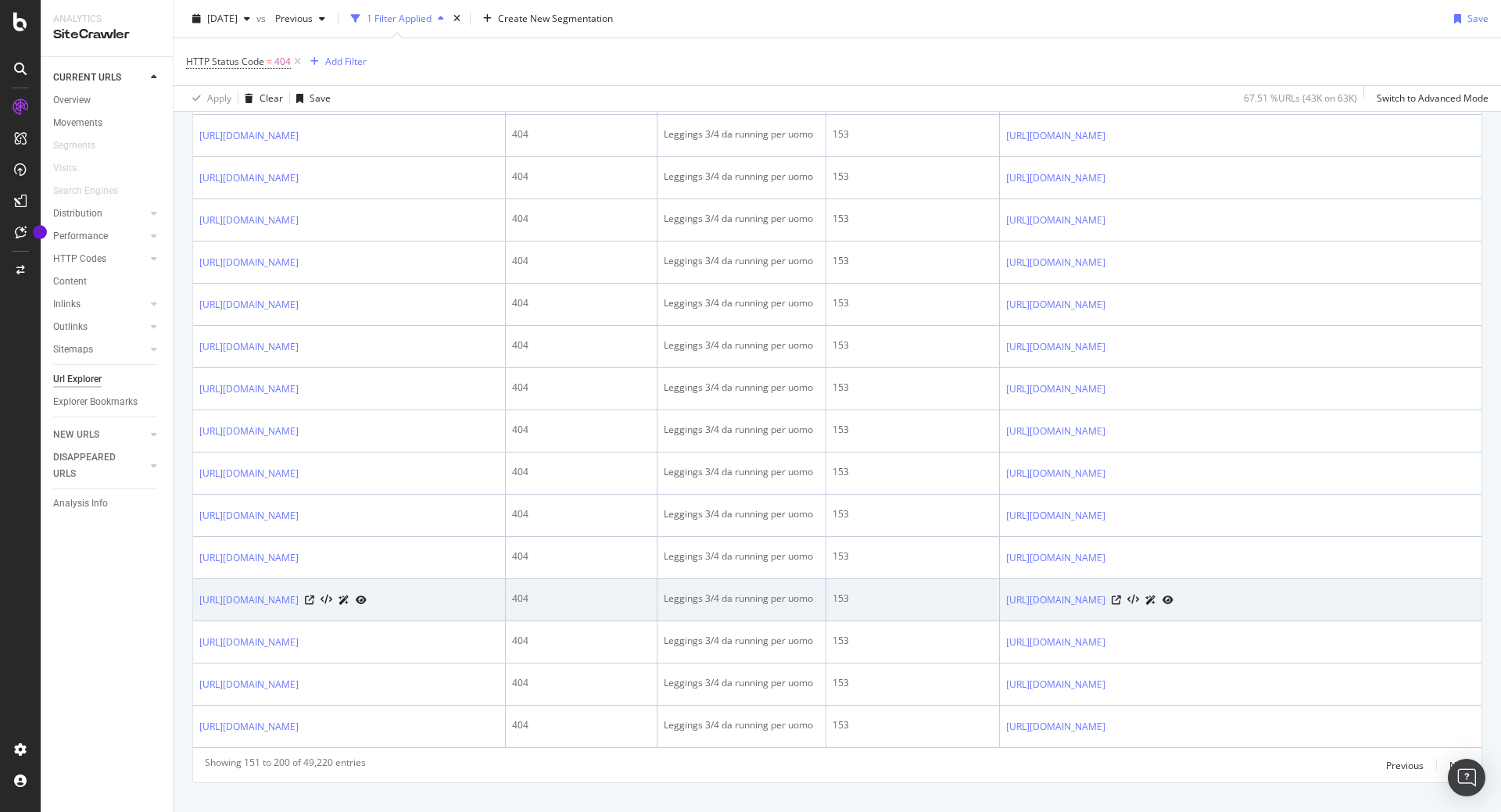
scroll to position [1407, 0]
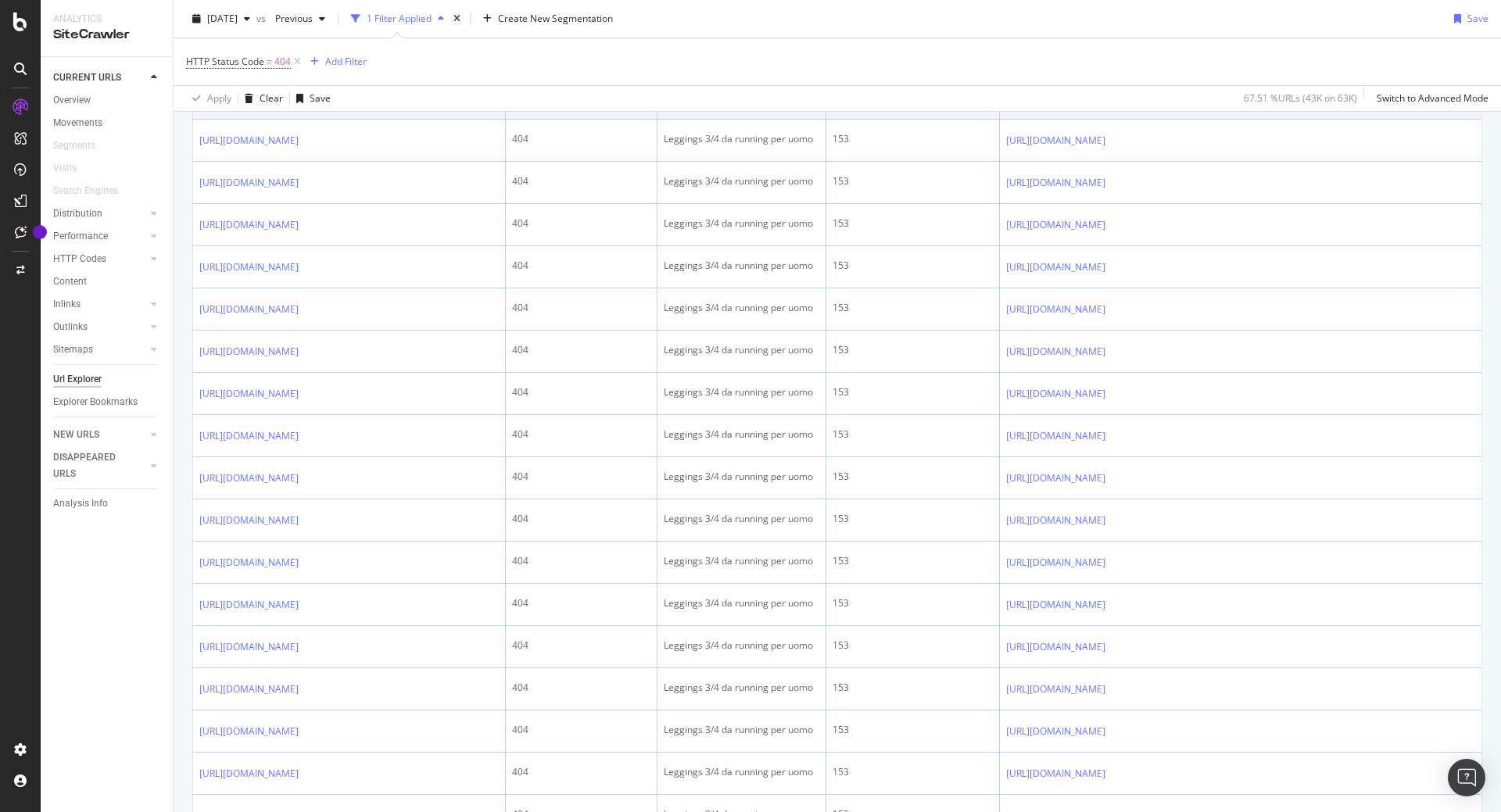
click at [1121, 103] on icon at bounding box center [1117, 98] width 10 height 10
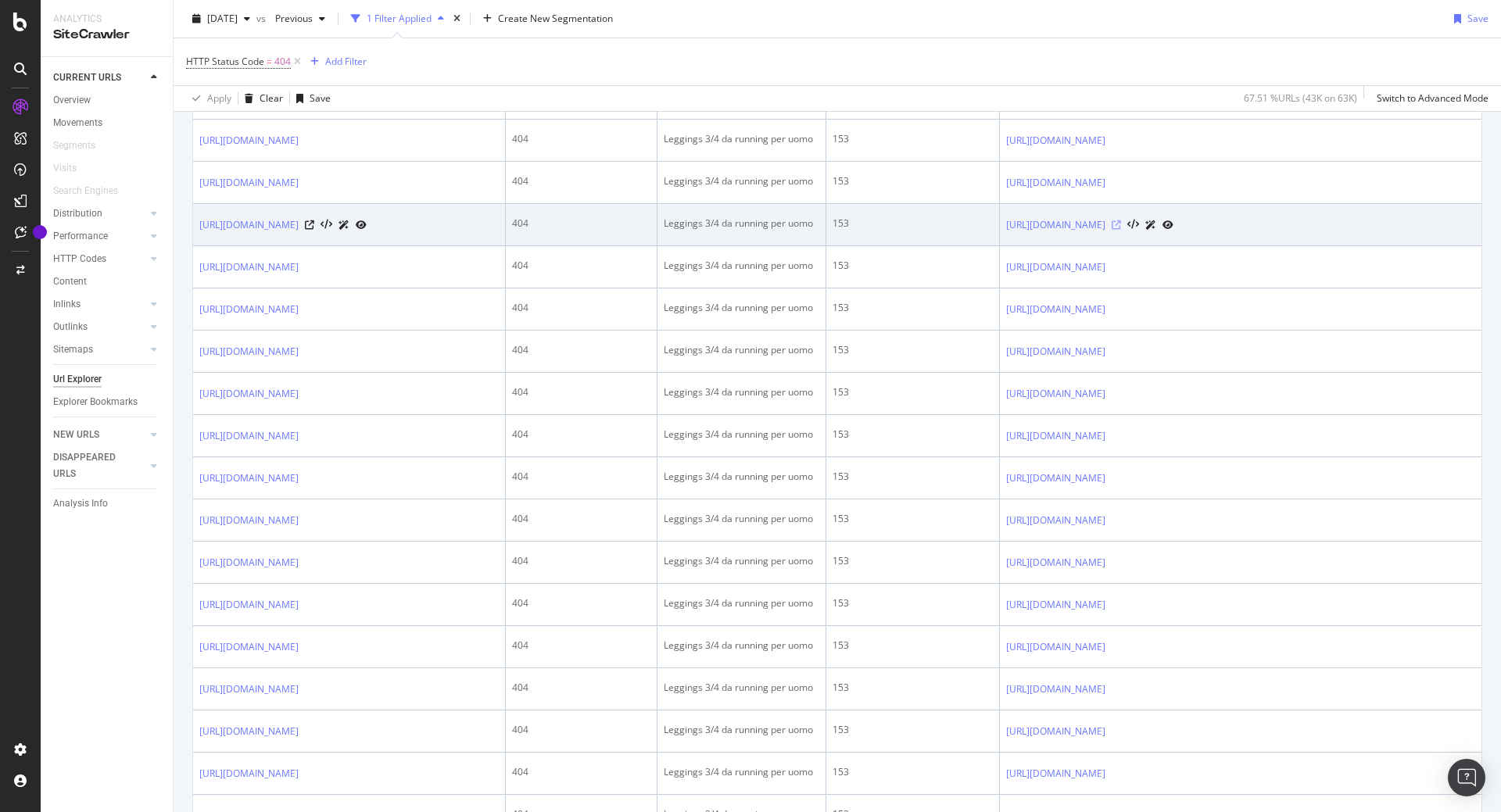
click at [1121, 230] on icon at bounding box center [1117, 226] width 10 height 10
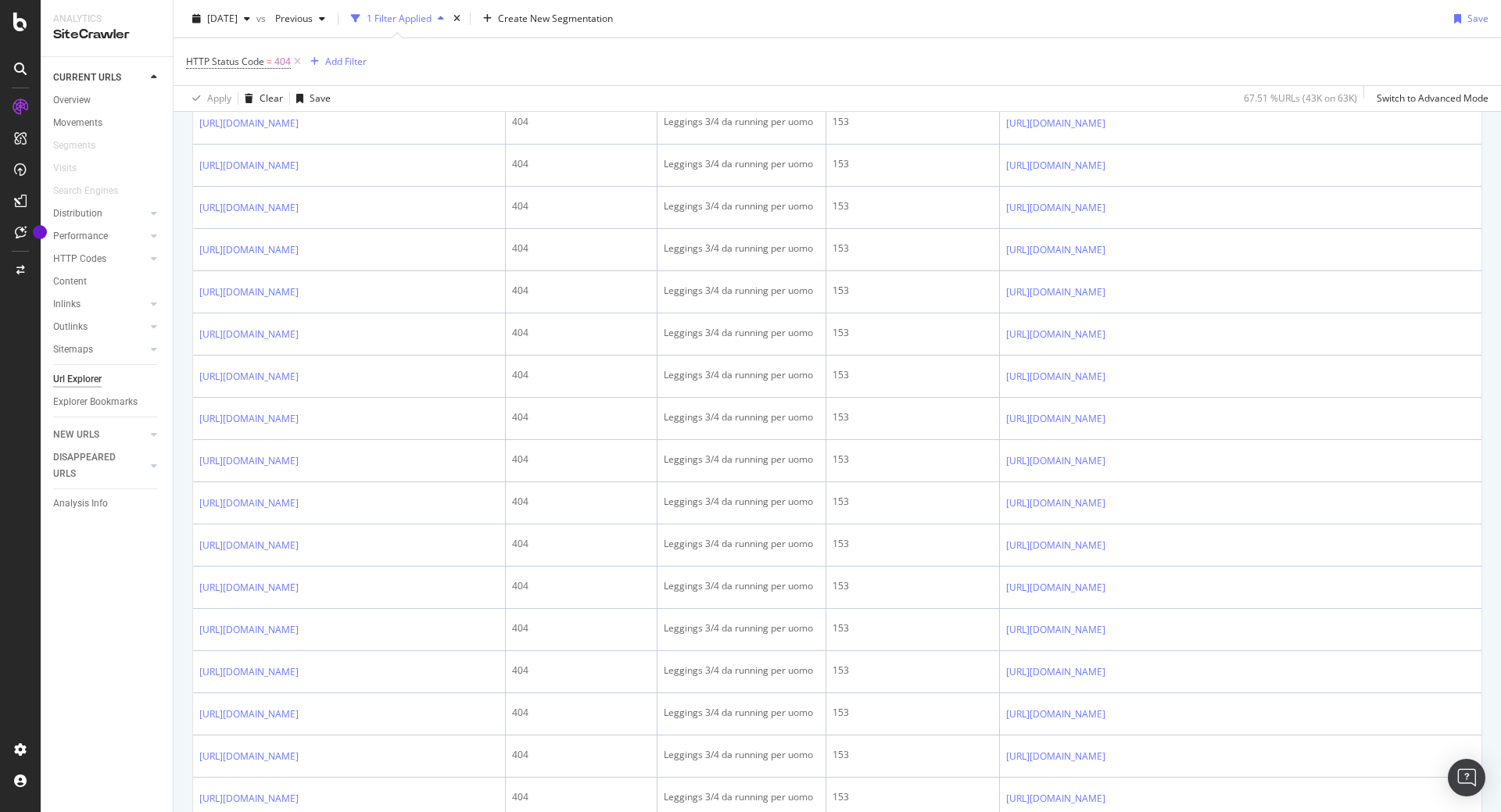
scroll to position [1689, 0]
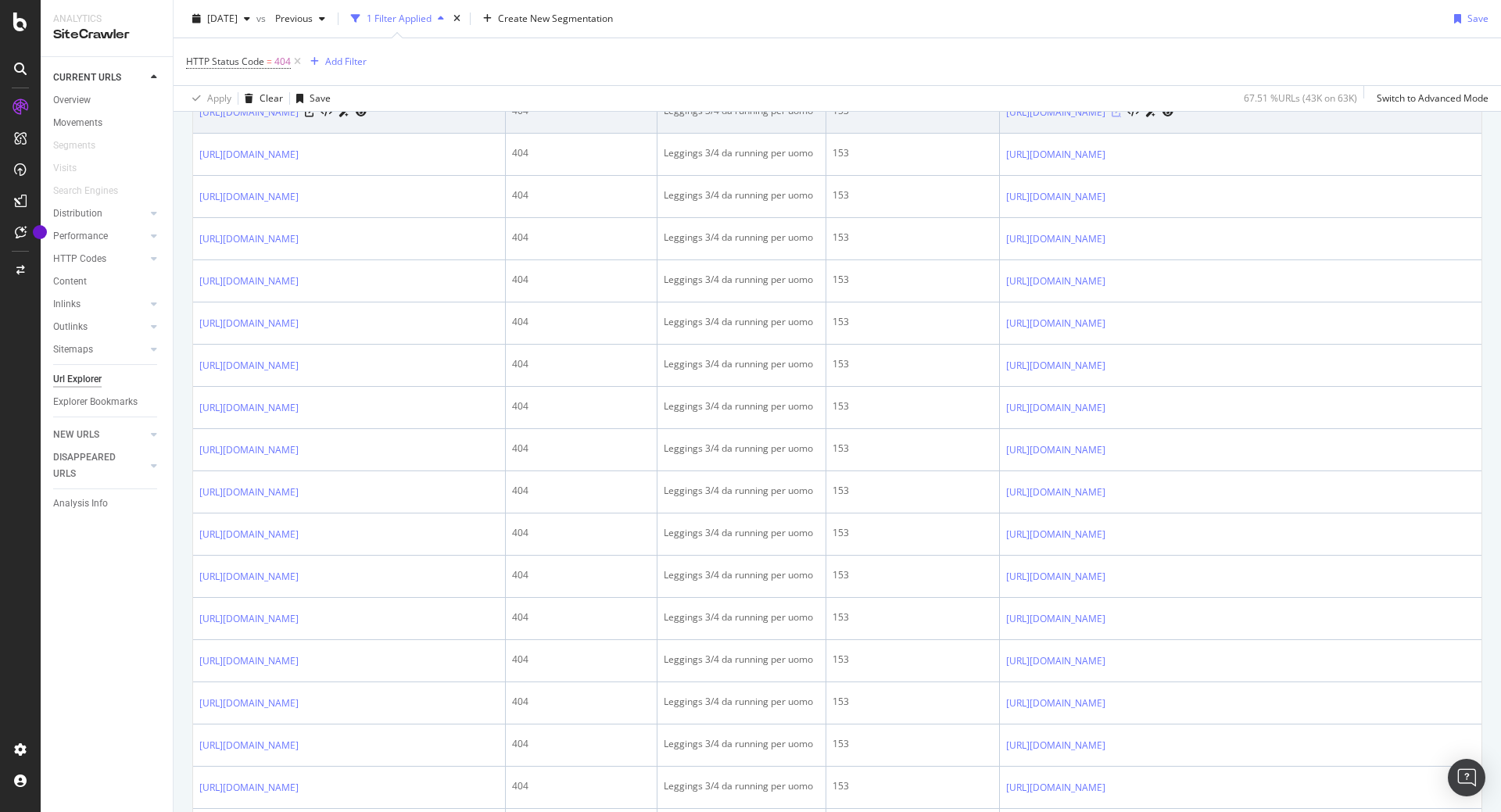
click at [1121, 118] on icon at bounding box center [1117, 113] width 10 height 10
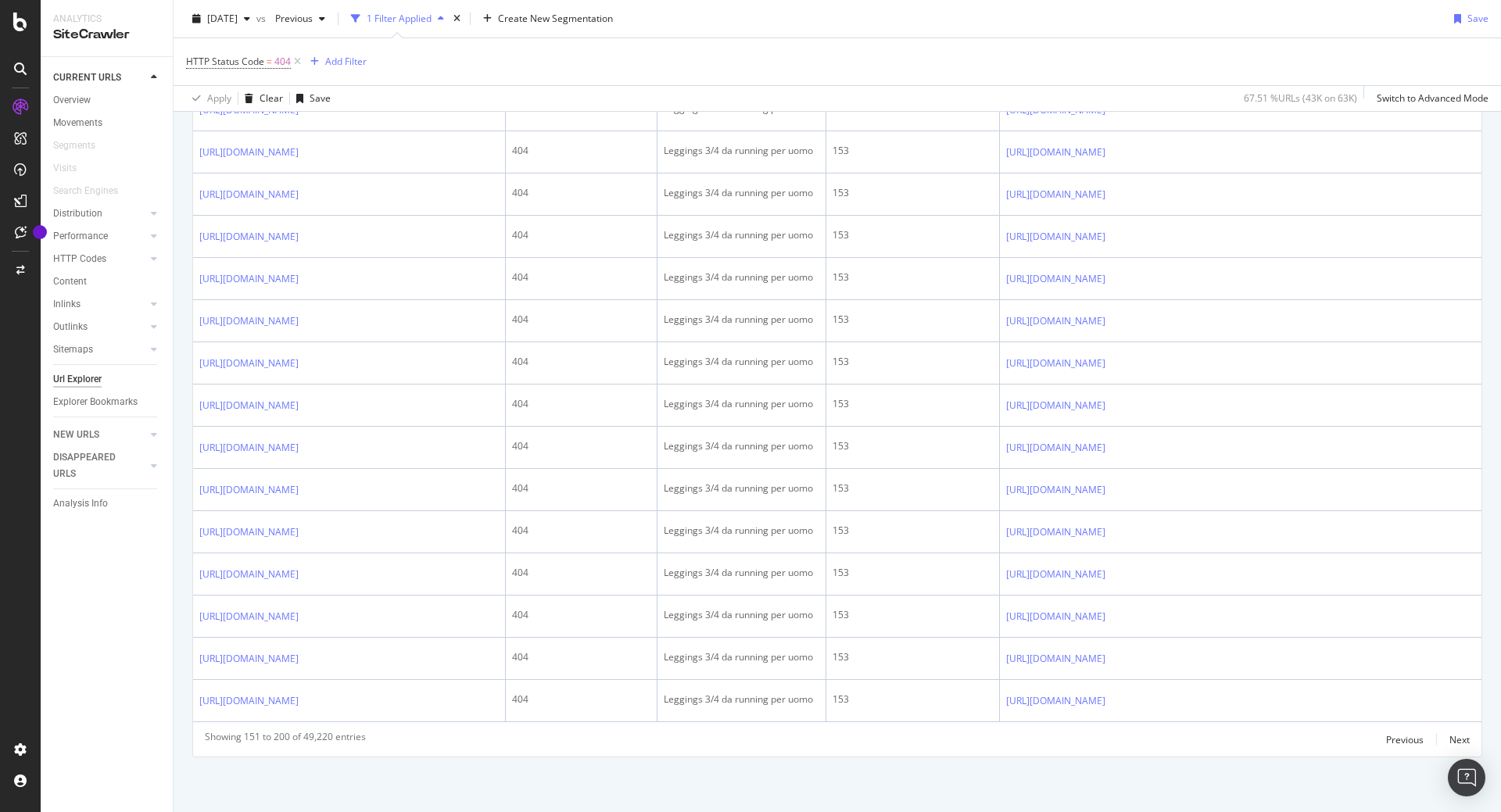
scroll to position [1970, 0]
click at [1121, 73] on icon at bounding box center [1117, 68] width 10 height 10
drag, startPoint x: 188, startPoint y: 368, endPoint x: 189, endPoint y: 382, distance: 14.0
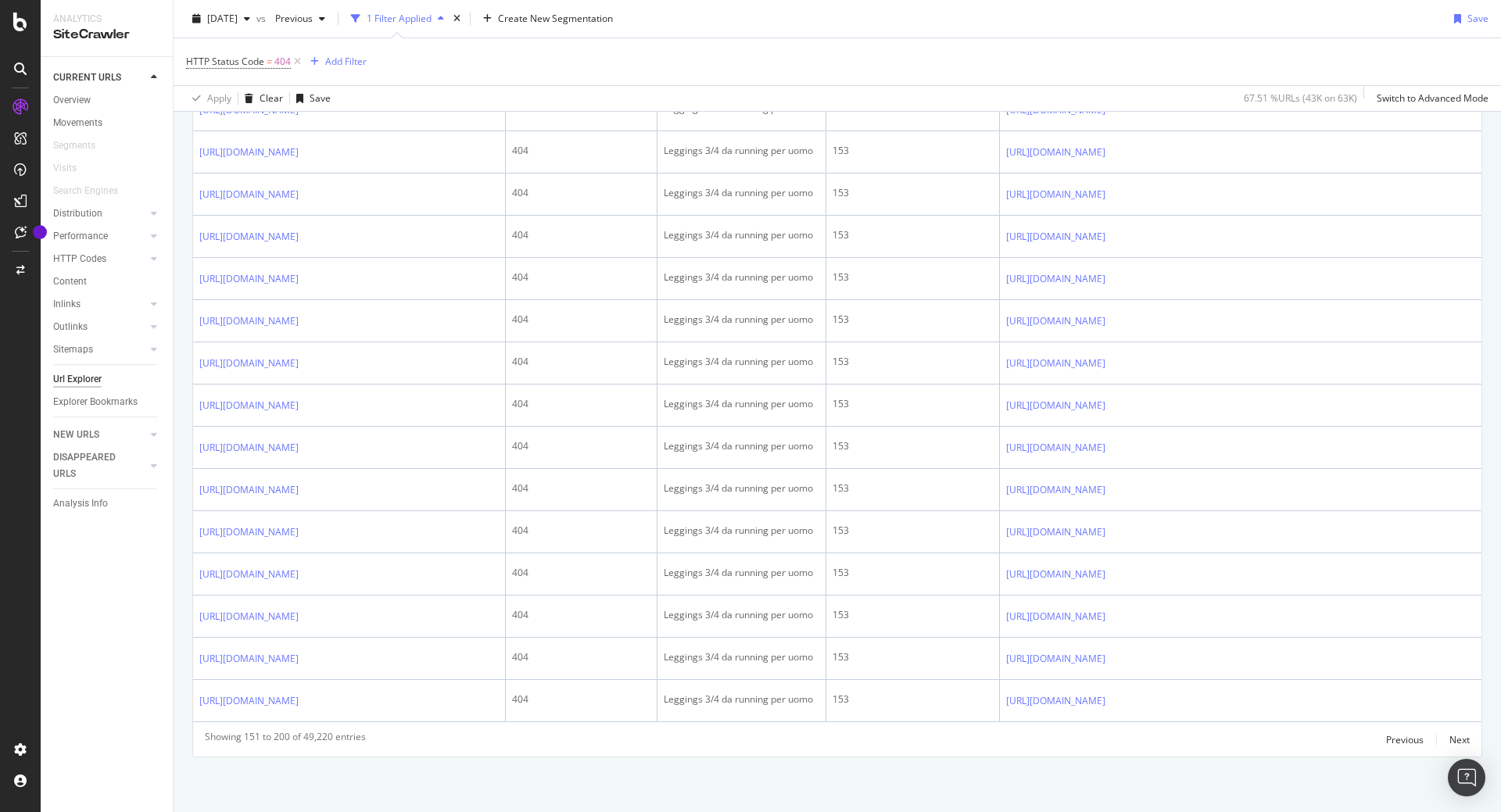
drag, startPoint x: 190, startPoint y: 366, endPoint x: 206, endPoint y: 372, distance: 17.1
click at [314, 30] on icon at bounding box center [310, 26] width 10 height 10
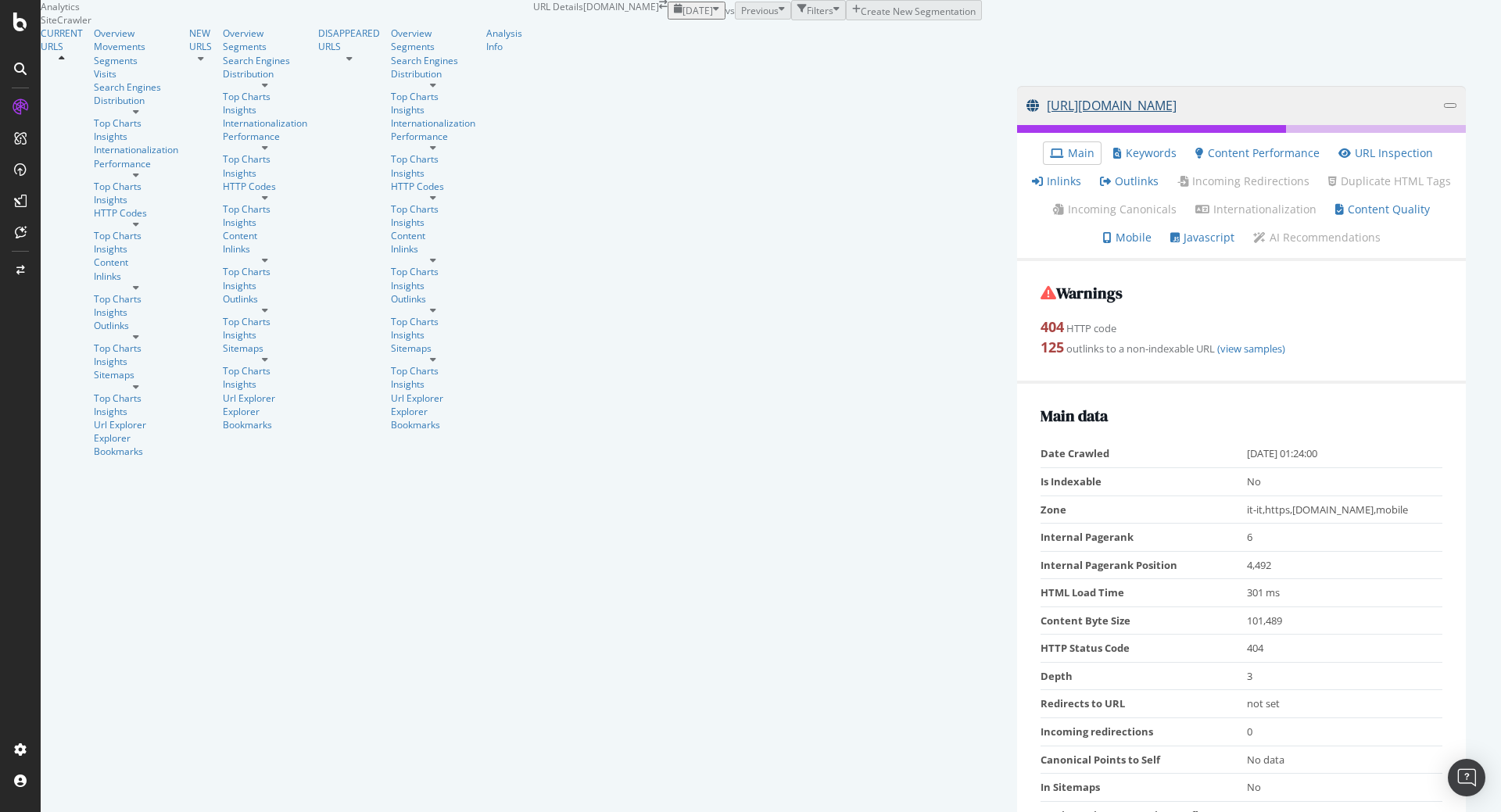
click at [1027, 125] on link "[URL][DOMAIN_NAME]" at bounding box center [1235, 105] width 418 height 39
